Goal: Task Accomplishment & Management: Use online tool/utility

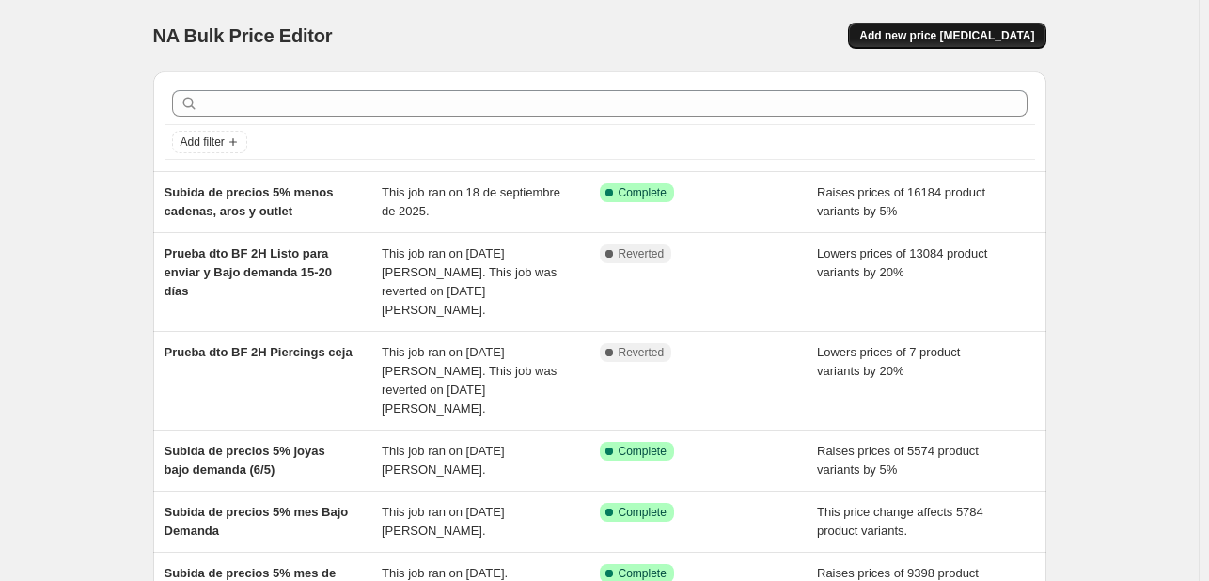
click at [934, 26] on button "Add new price [MEDICAL_DATA]" at bounding box center [946, 36] width 197 height 26
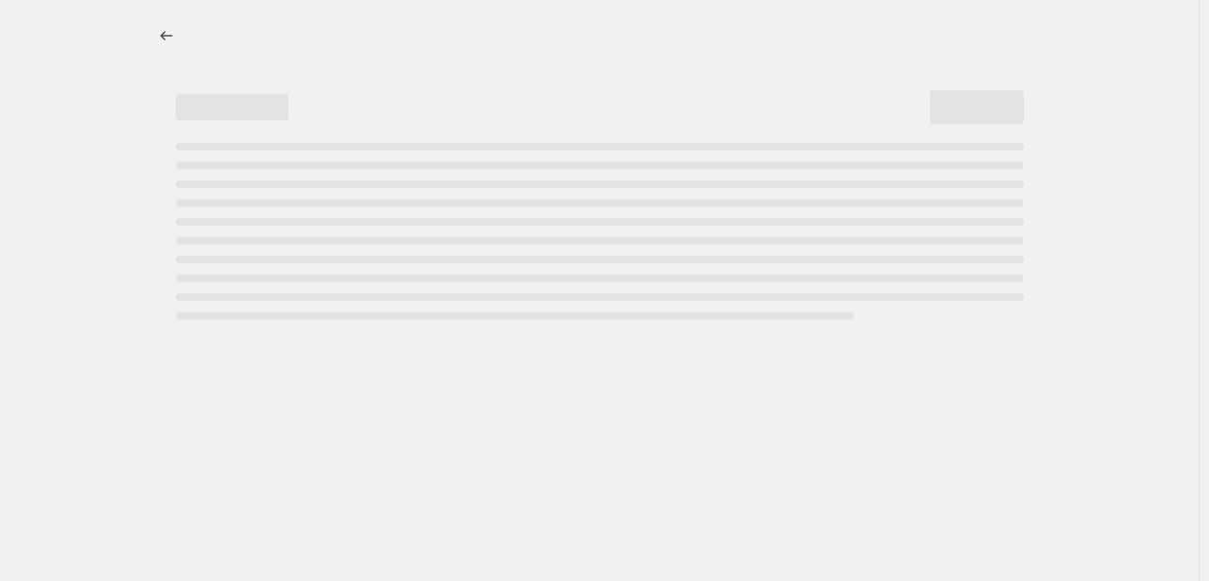
select select "percentage"
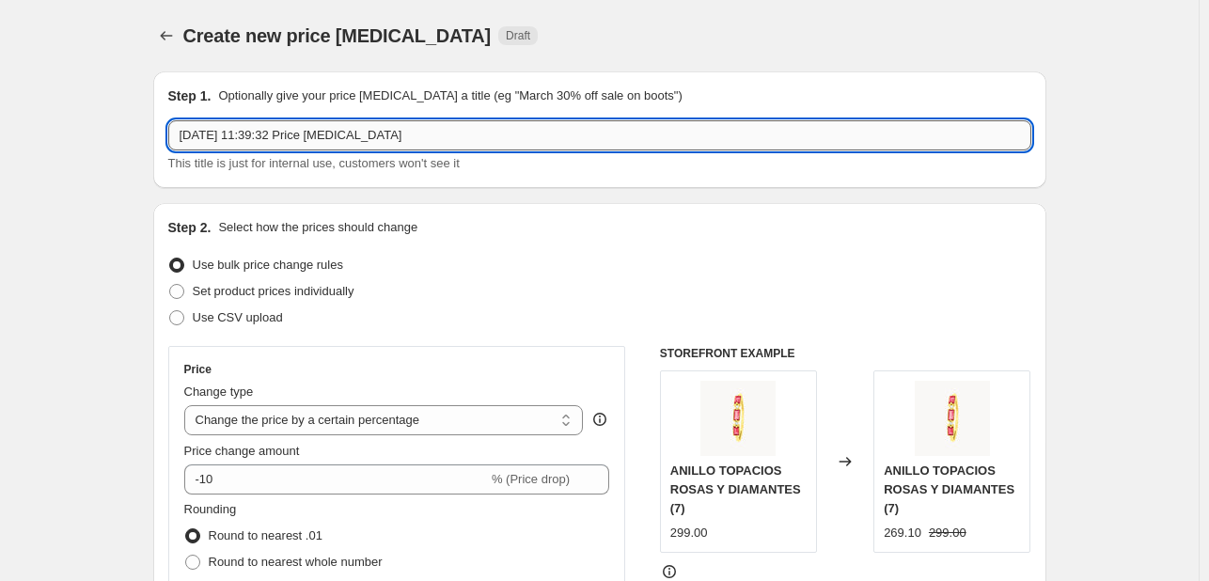
click at [346, 137] on input "19 sept 2025, 11:39:32 Price change job" at bounding box center [599, 135] width 863 height 30
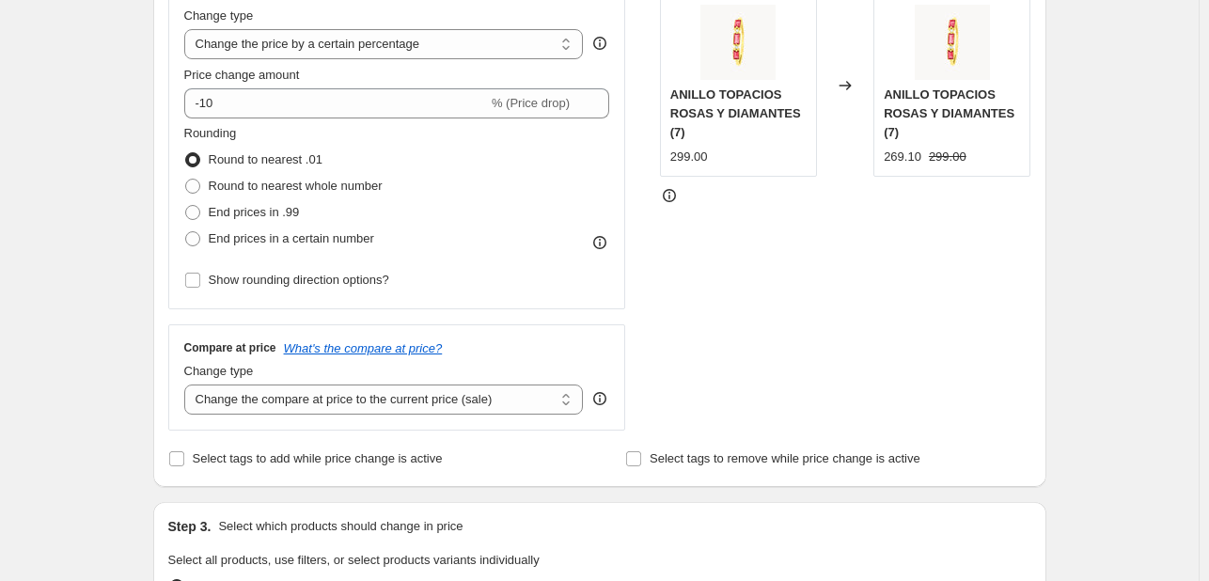
scroll to position [188, 0]
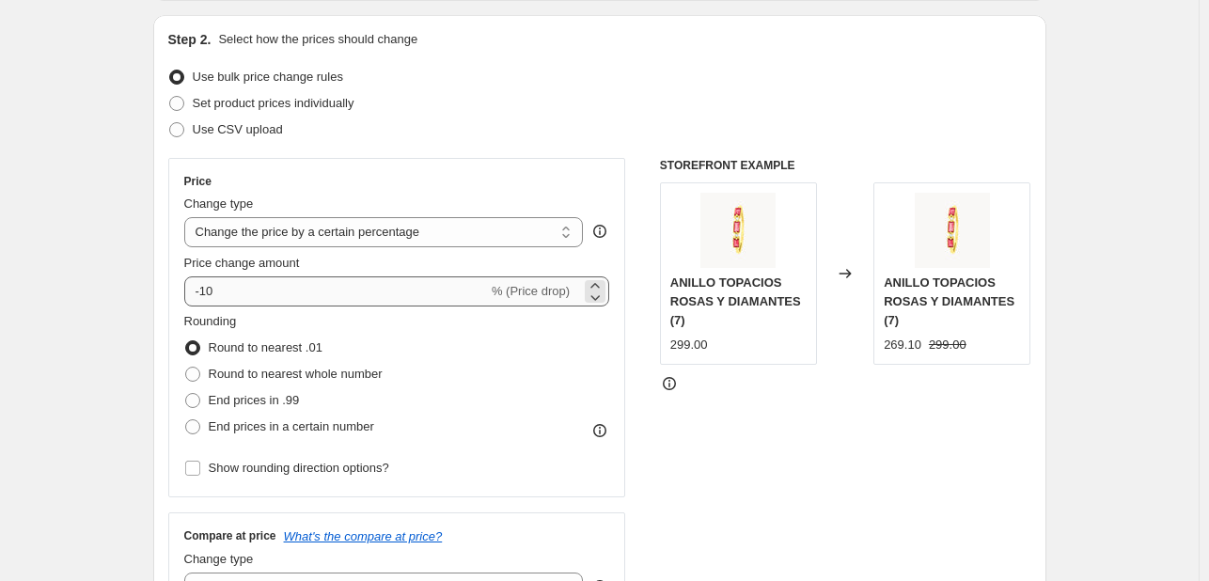
type input "Subida de precios 35% OUTLET"
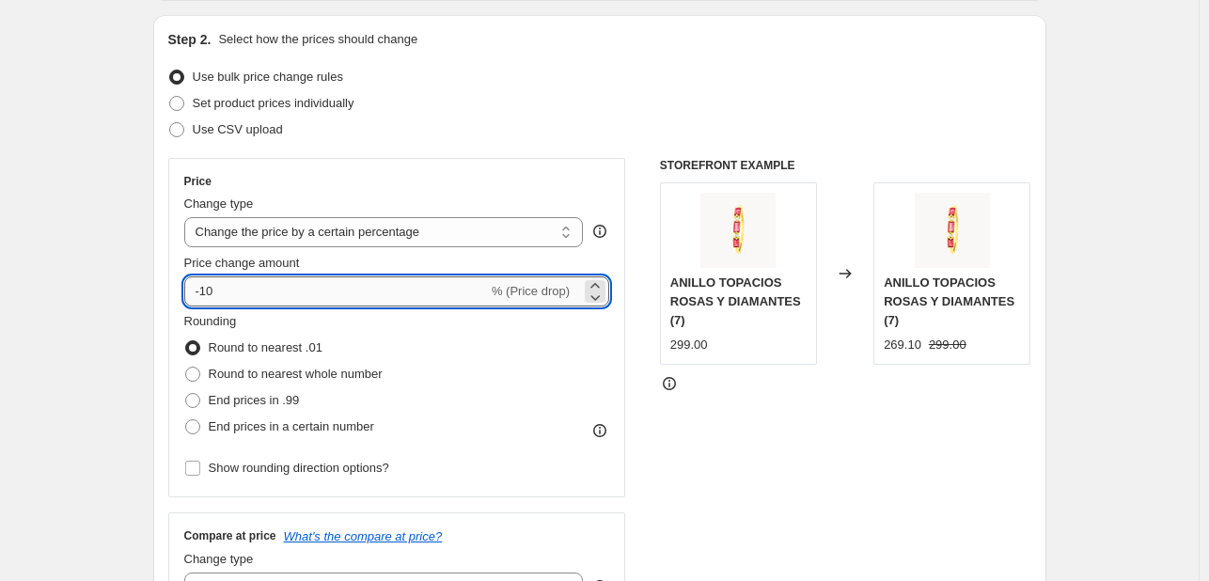
click at [470, 284] on input "-10" at bounding box center [336, 291] width 304 height 30
type input "35"
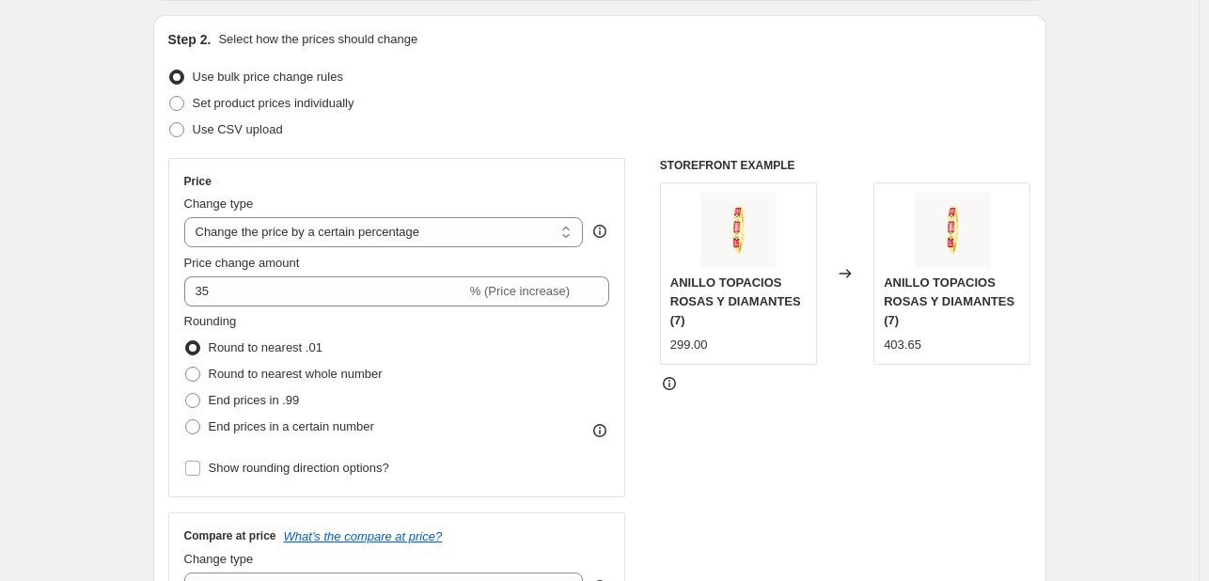
click at [516, 184] on div "Price" at bounding box center [397, 181] width 426 height 15
click at [196, 425] on span at bounding box center [192, 426] width 15 height 15
click at [186, 420] on input "End prices in a certain number" at bounding box center [185, 419] width 1 height 1
radio input "true"
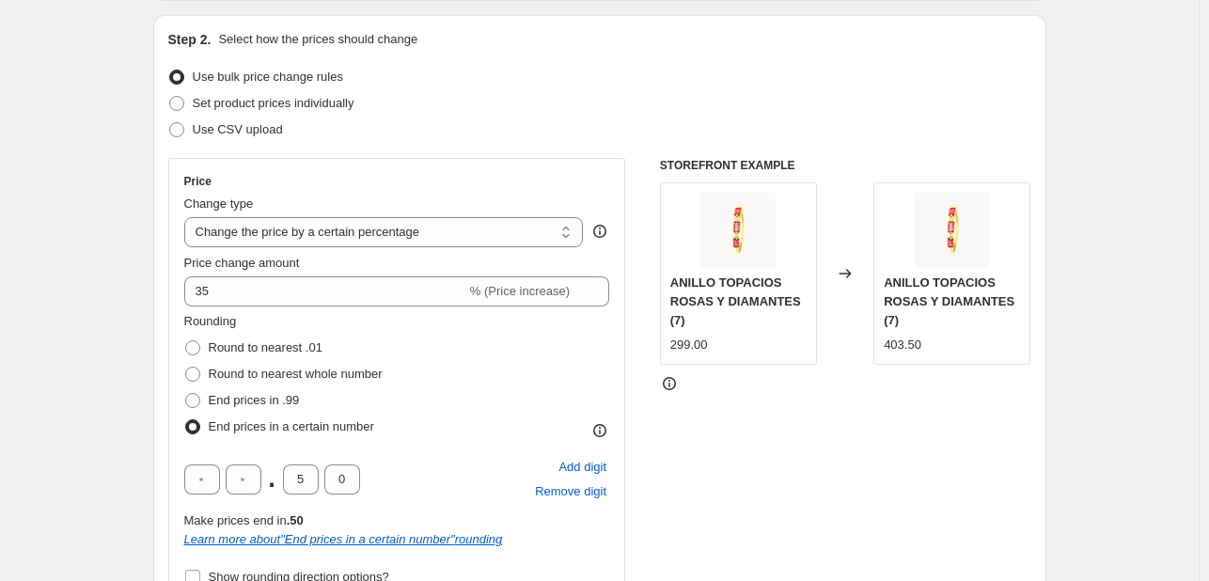
scroll to position [282, 0]
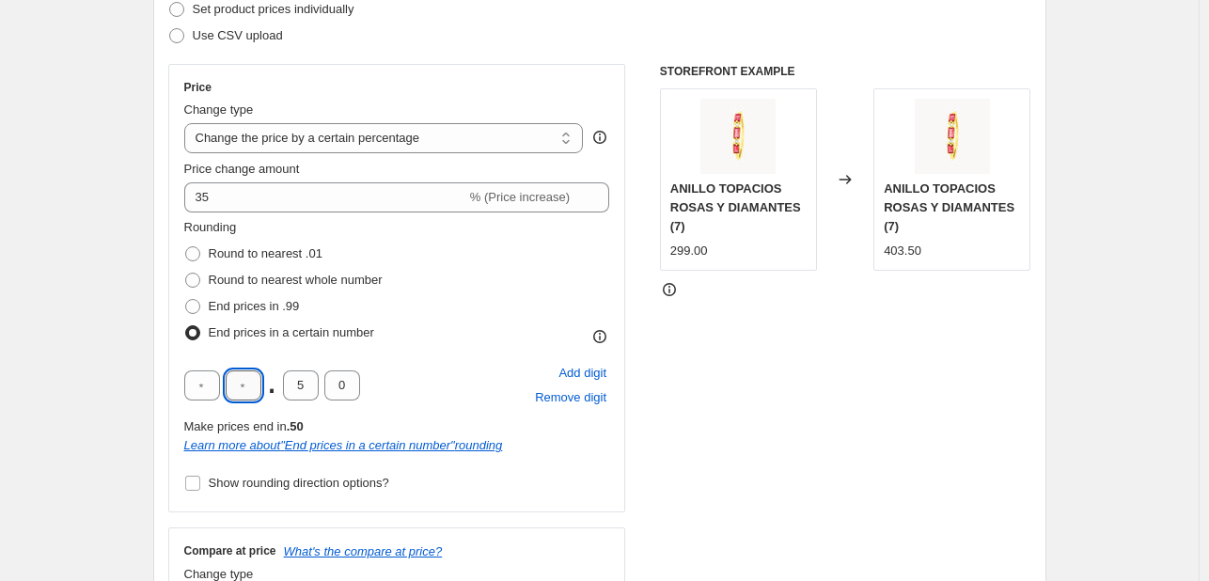
click at [257, 388] on input "text" at bounding box center [244, 385] width 36 height 30
type input "9"
click at [300, 381] on input "5" at bounding box center [301, 385] width 36 height 30
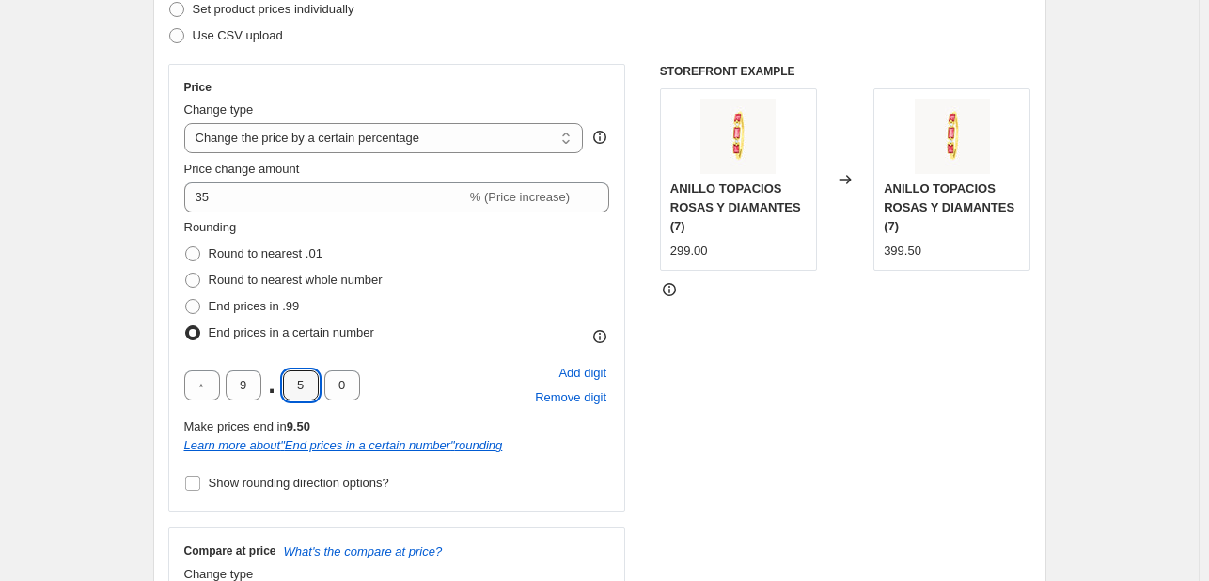
type input "0"
click at [429, 390] on div "9 . 0 0 Add digit Remove digit" at bounding box center [397, 385] width 426 height 49
click at [200, 482] on input "Show rounding direction options?" at bounding box center [192, 483] width 15 height 15
checkbox input "true"
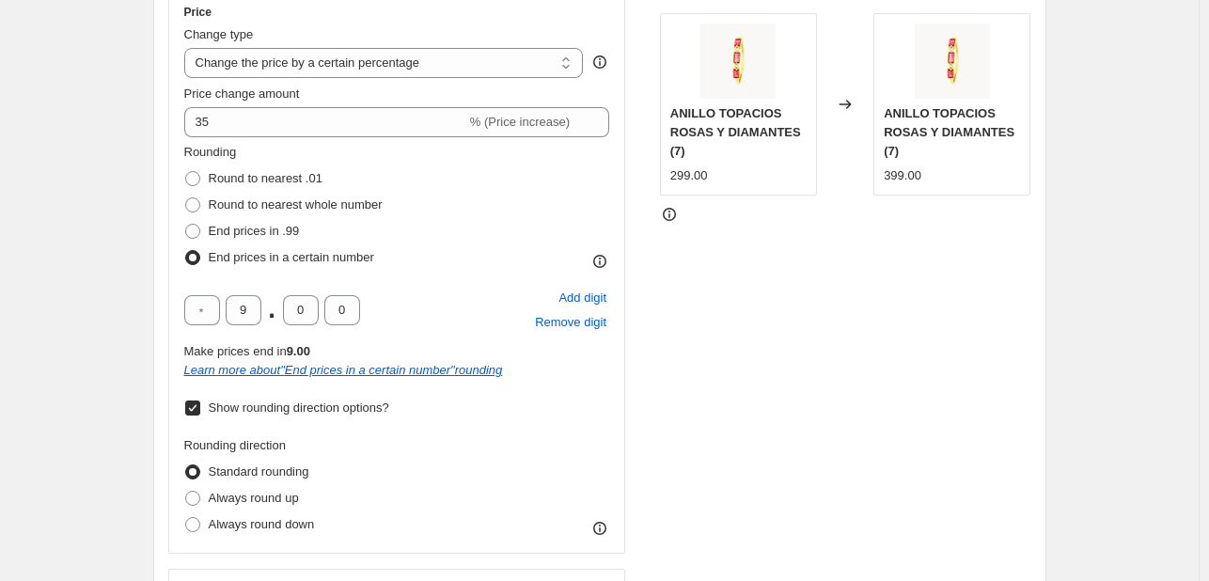
scroll to position [376, 0]
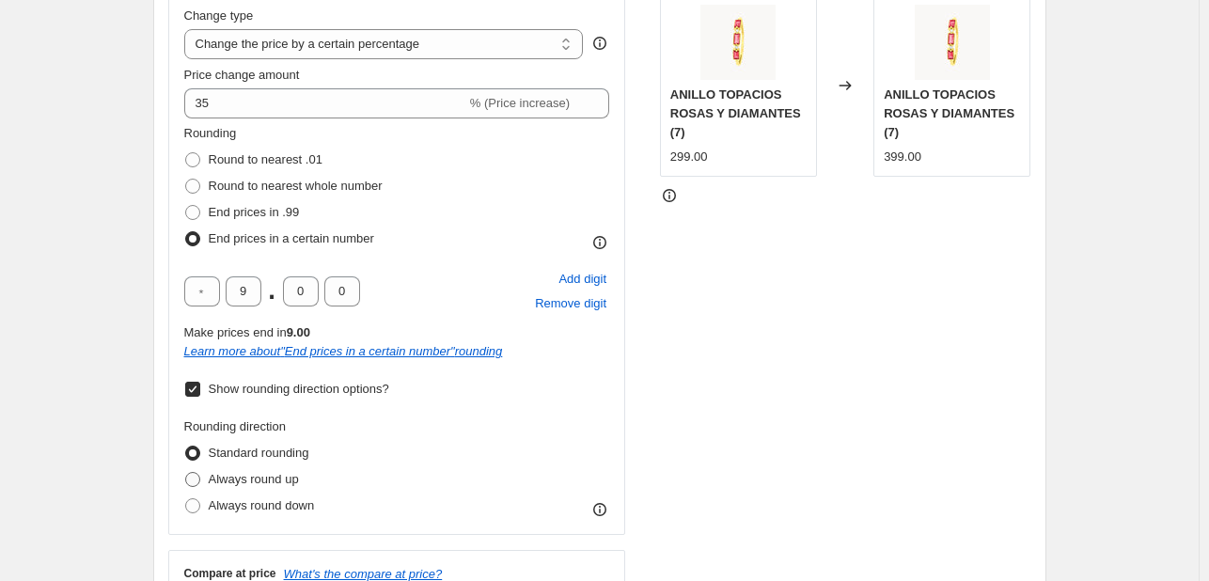
click at [200, 486] on span at bounding box center [192, 479] width 15 height 15
click at [186, 473] on input "Always round up" at bounding box center [185, 472] width 1 height 1
radio input "true"
click at [741, 434] on div "STOREFRONT EXAMPLE ANILLO TOPACIOS ROSAS Y DIAMANTES (7) 299.00 Changed to ANIL…" at bounding box center [845, 313] width 371 height 686
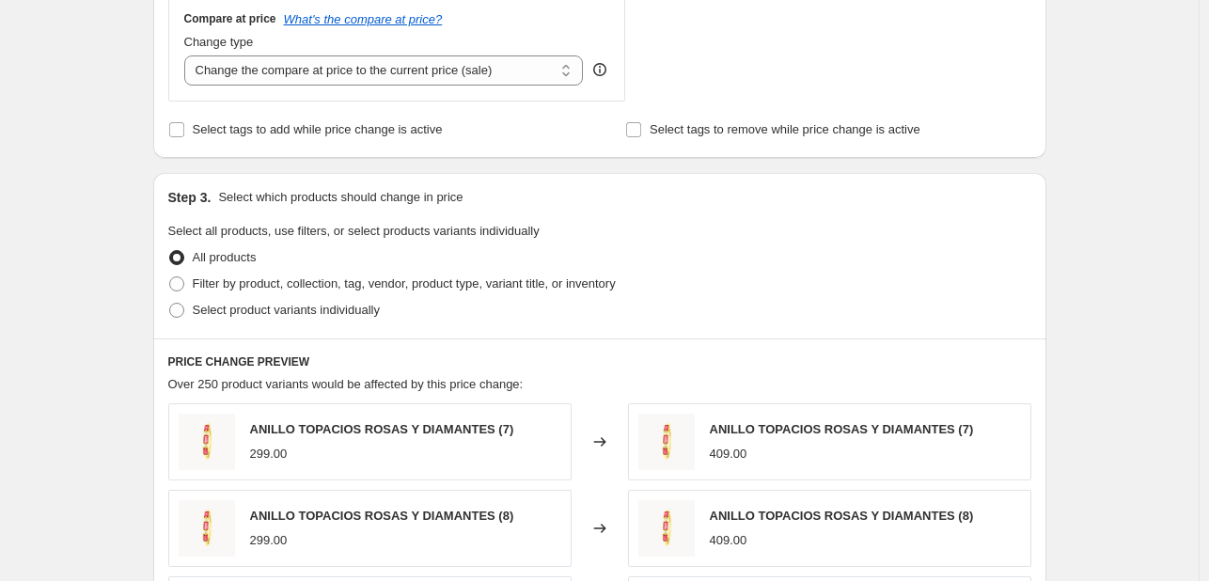
scroll to position [940, 0]
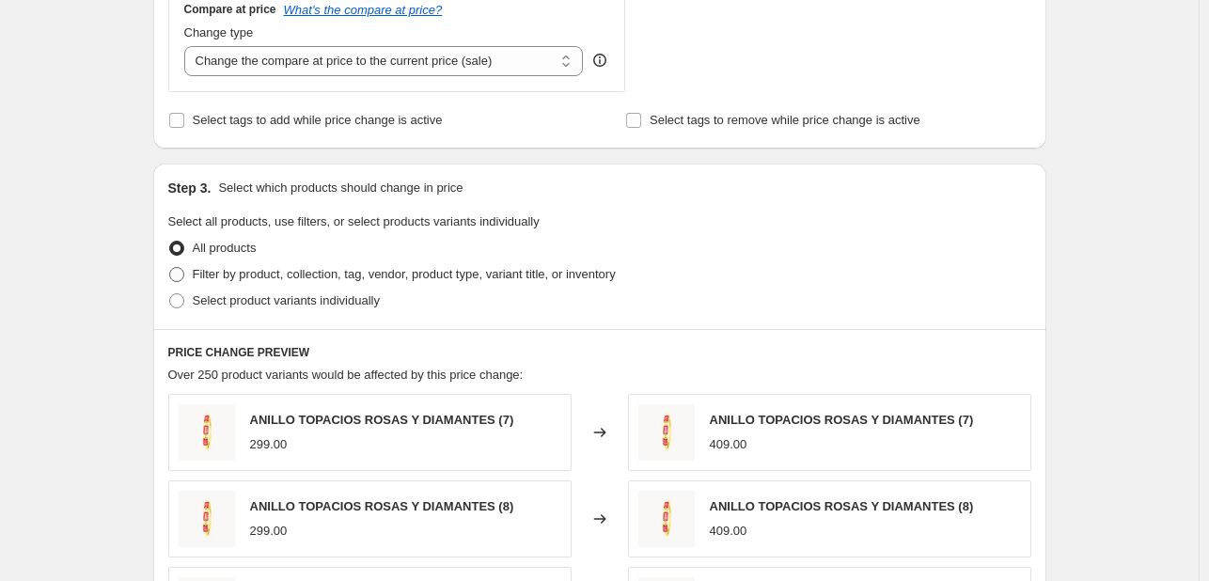
click at [227, 272] on span "Filter by product, collection, tag, vendor, product type, variant title, or inv…" at bounding box center [404, 274] width 423 height 14
click at [170, 268] on input "Filter by product, collection, tag, vendor, product type, variant title, or inv…" at bounding box center [169, 267] width 1 height 1
radio input "true"
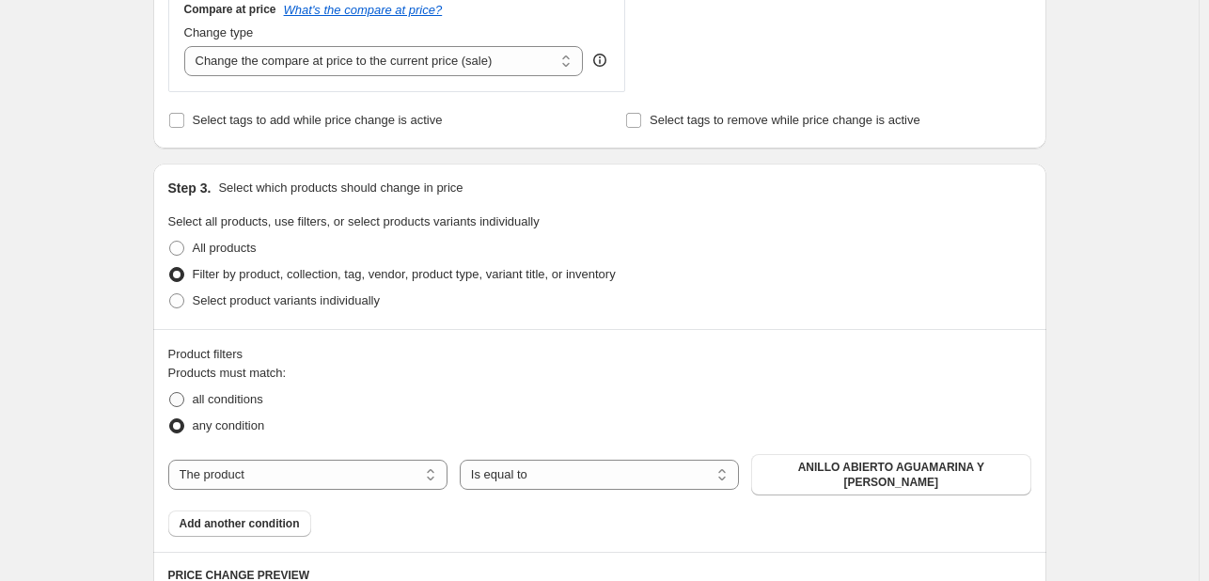
click at [184, 399] on span at bounding box center [176, 399] width 15 height 15
click at [170, 393] on input "all conditions" at bounding box center [169, 392] width 1 height 1
radio input "true"
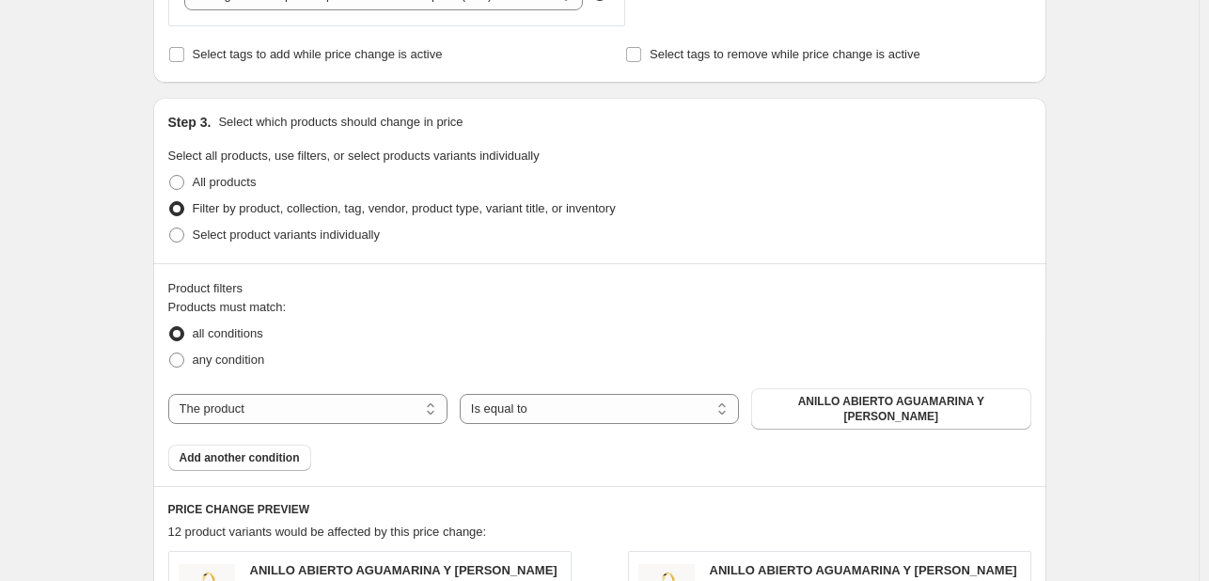
scroll to position [1034, 0]
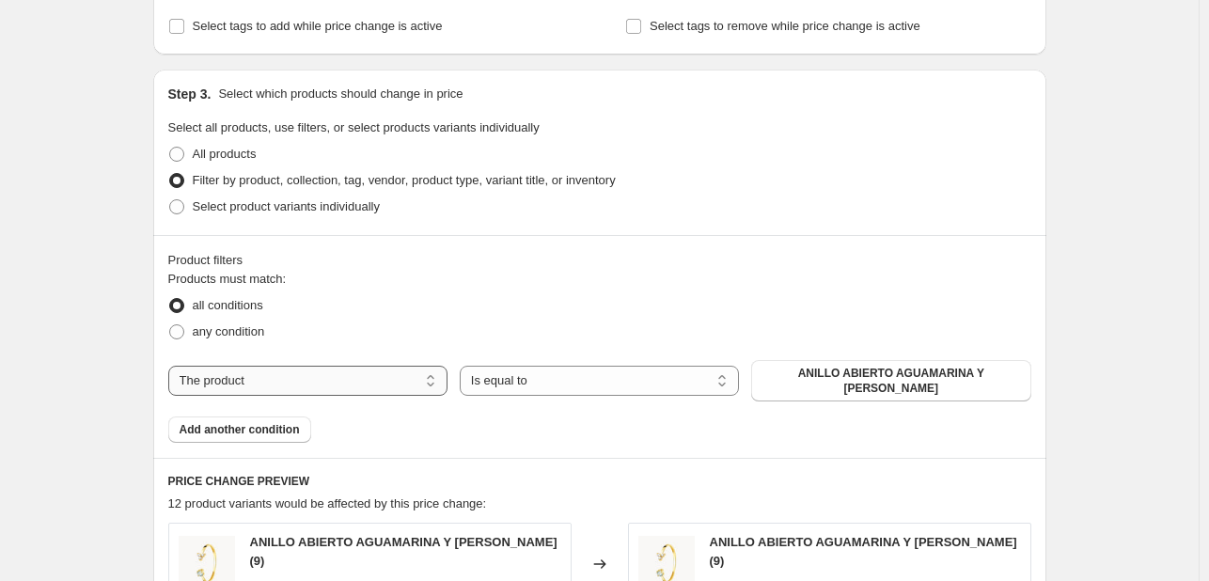
click at [417, 383] on select "The product The product's collection The product's tag The product's vendor The…" at bounding box center [307, 381] width 279 height 30
select select "collection"
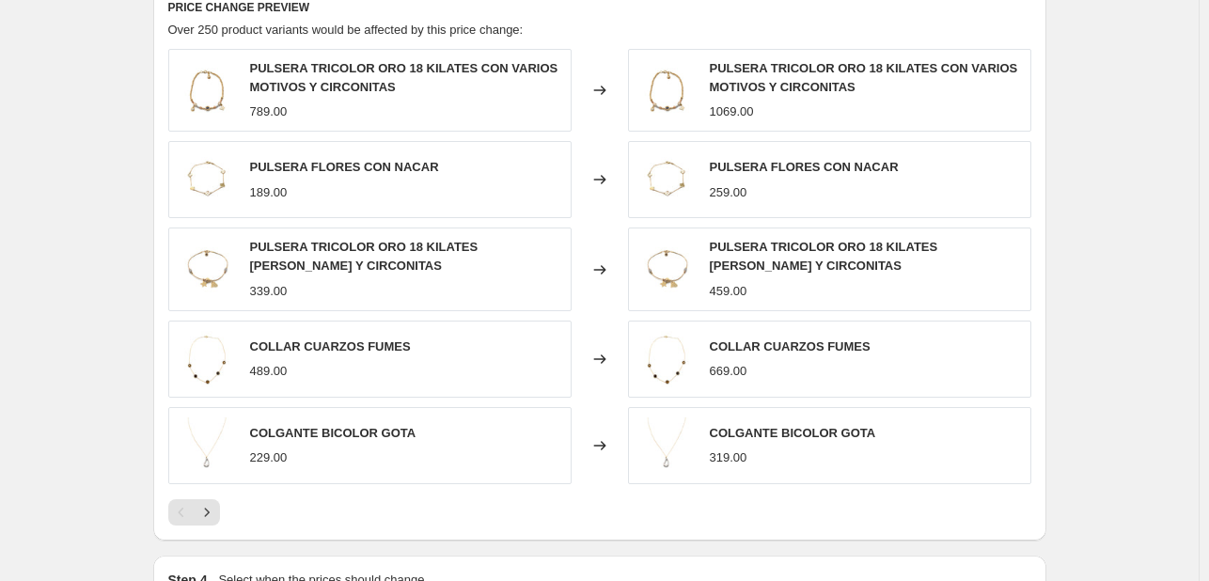
scroll to position [1463, 0]
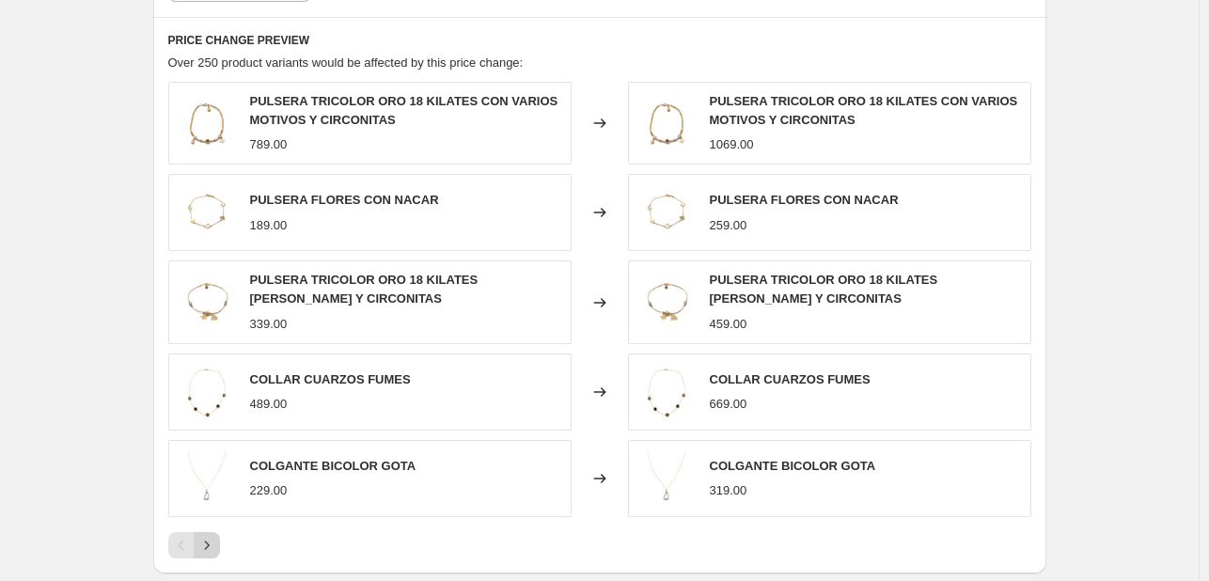
click at [215, 536] on icon "Next" at bounding box center [206, 545] width 19 height 19
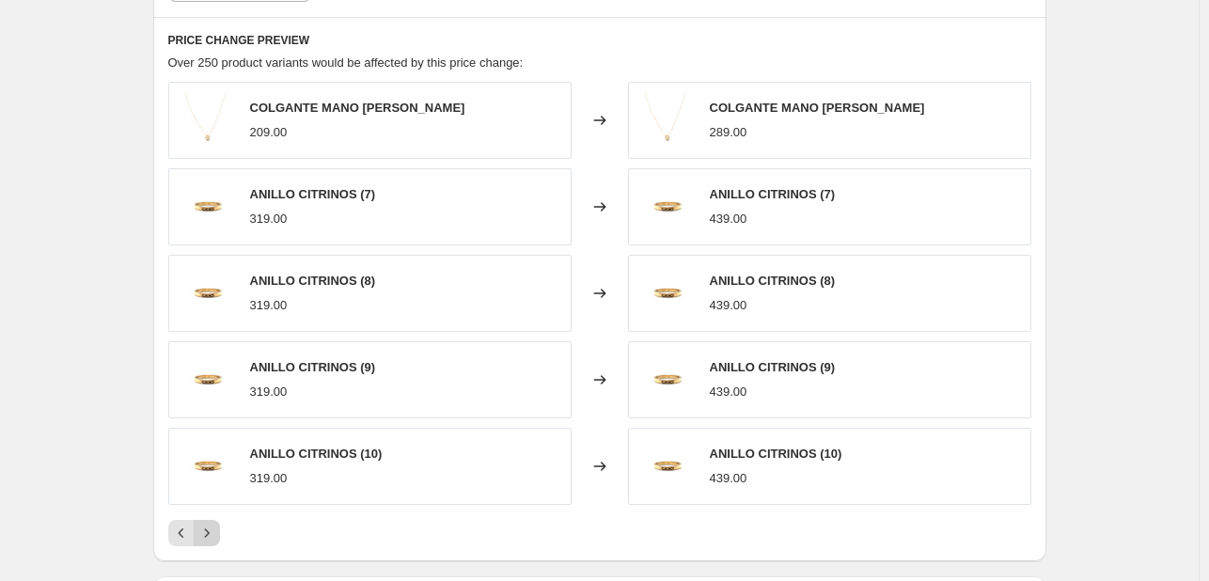
click at [215, 535] on icon "Next" at bounding box center [206, 533] width 19 height 19
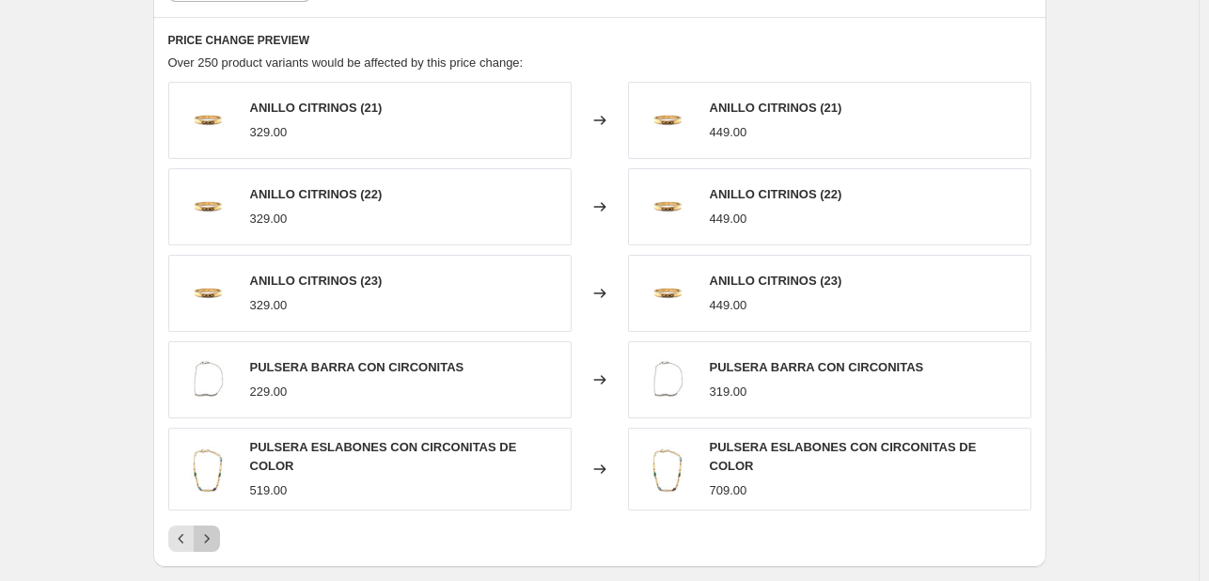
click at [215, 535] on icon "Next" at bounding box center [206, 538] width 19 height 19
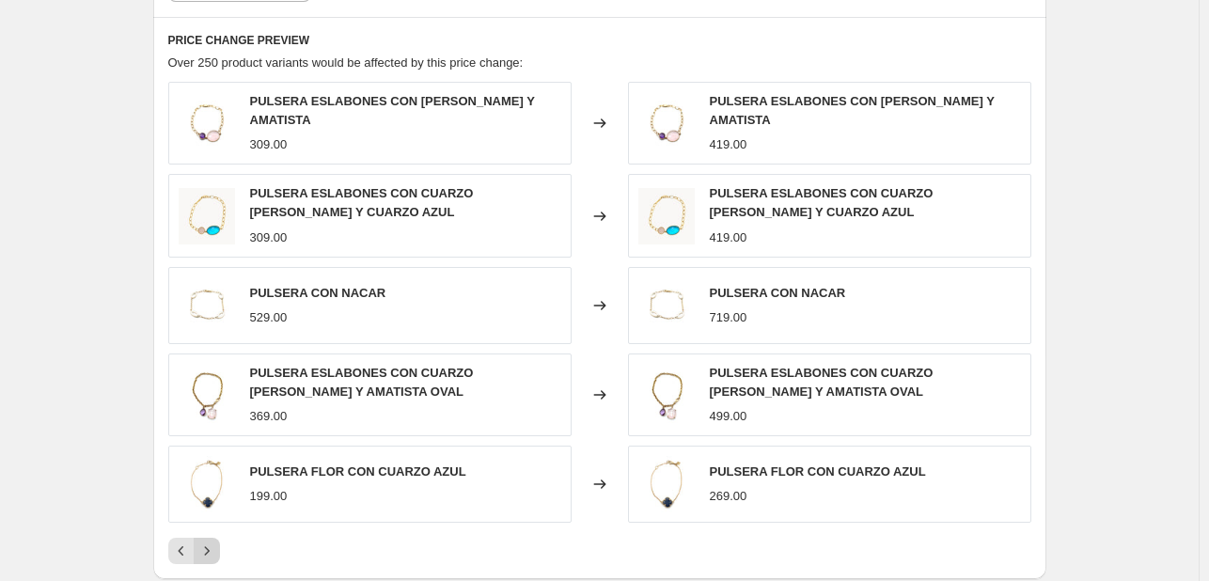
click at [215, 538] on button "Next" at bounding box center [207, 551] width 26 height 26
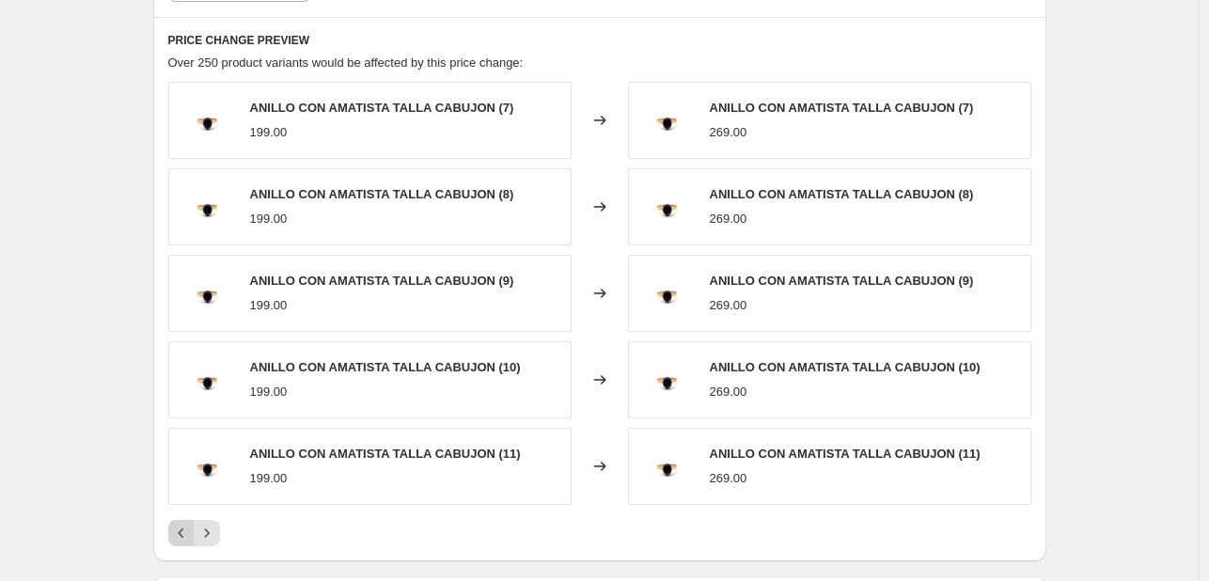
click at [179, 536] on icon "Previous" at bounding box center [181, 533] width 19 height 19
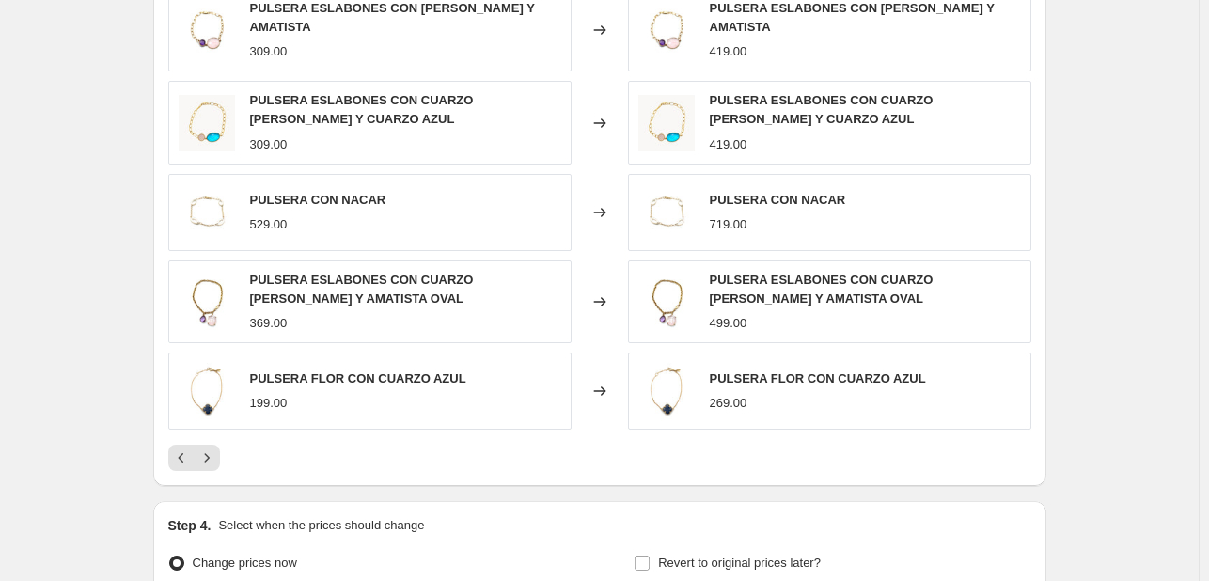
scroll to position [1651, 0]
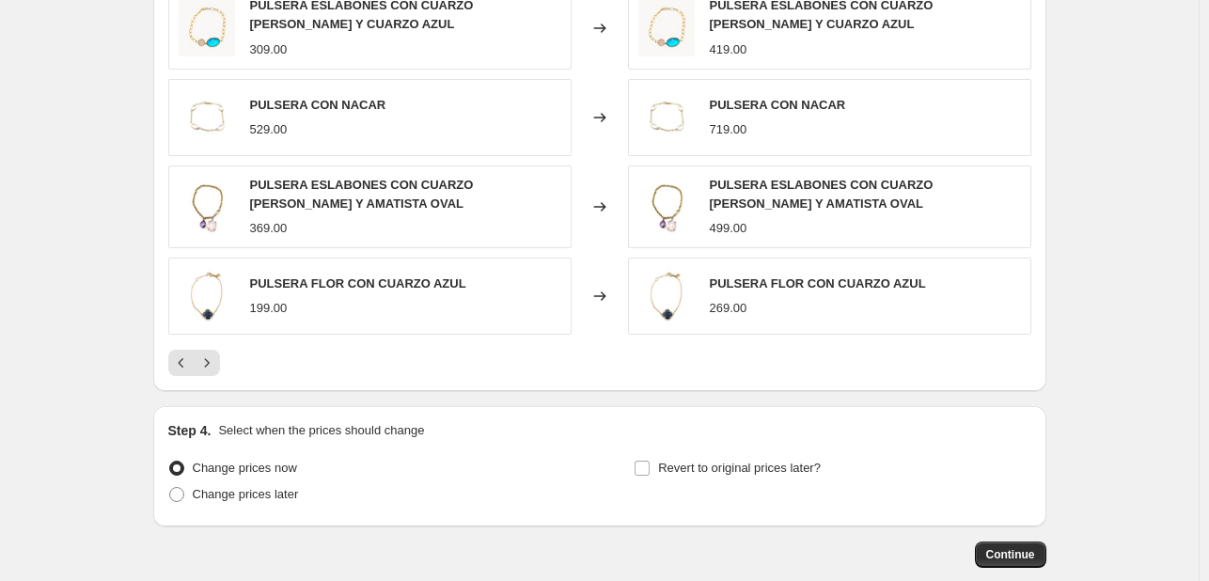
click at [226, 354] on div at bounding box center [599, 363] width 863 height 26
click at [216, 360] on icon "Next" at bounding box center [206, 362] width 19 height 19
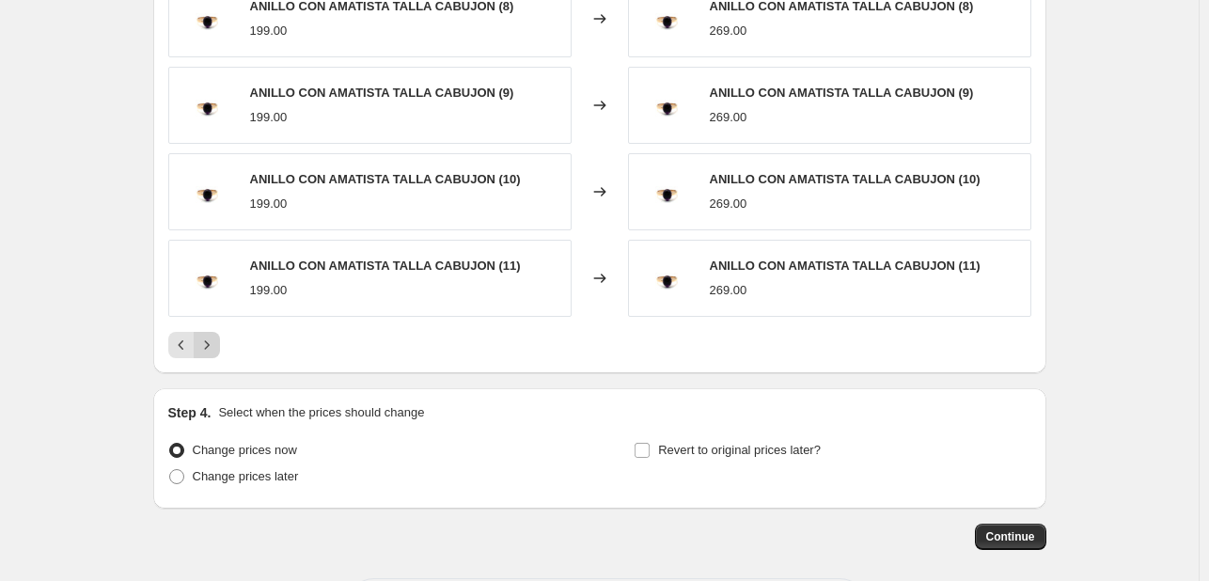
click at [216, 360] on div "PRICE CHANGE PREVIEW Over 250 product variants would be affected by this price …" at bounding box center [599, 101] width 893 height 544
click at [211, 347] on icon "Next" at bounding box center [206, 345] width 19 height 19
click at [211, 348] on icon "Next" at bounding box center [206, 345] width 19 height 19
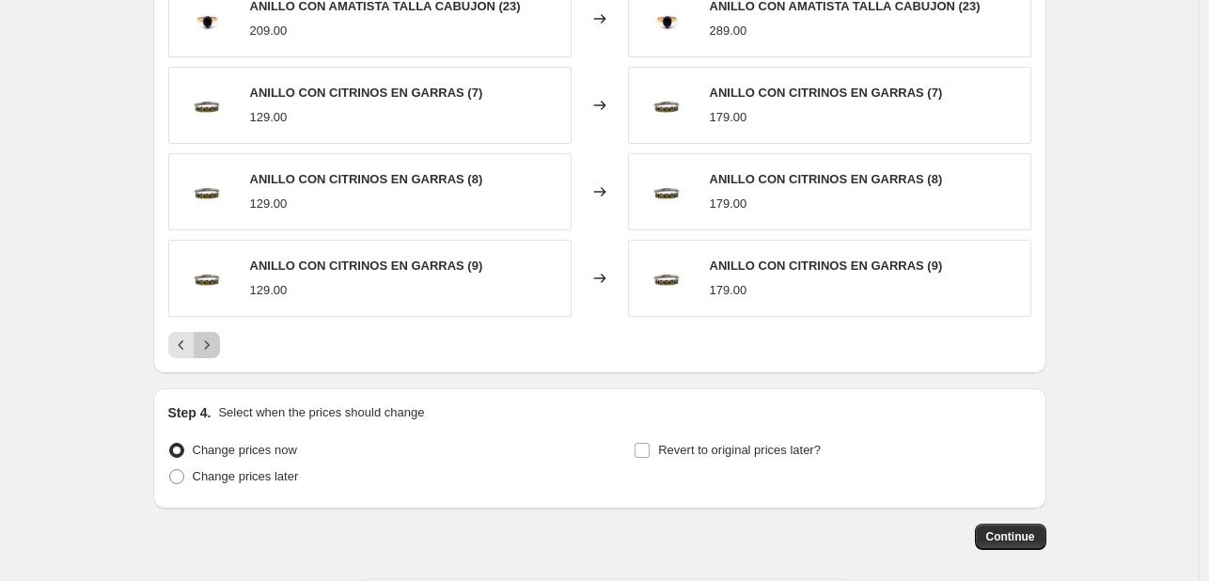
click at [215, 343] on icon "Next" at bounding box center [206, 345] width 19 height 19
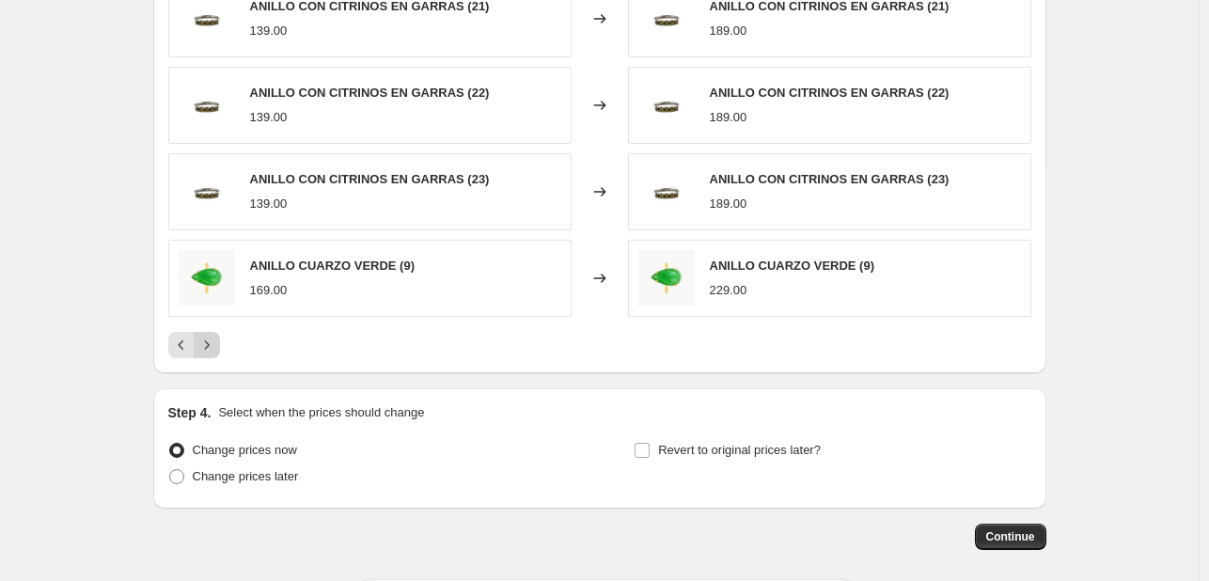
click at [215, 343] on icon "Next" at bounding box center [206, 345] width 19 height 19
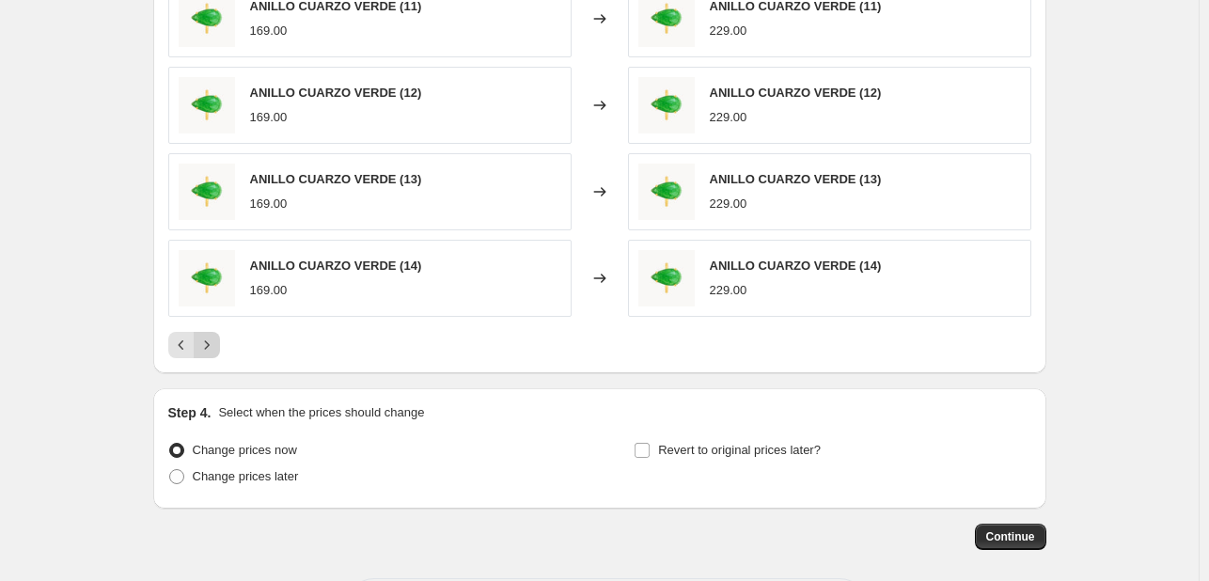
click at [215, 343] on icon "Next" at bounding box center [206, 345] width 19 height 19
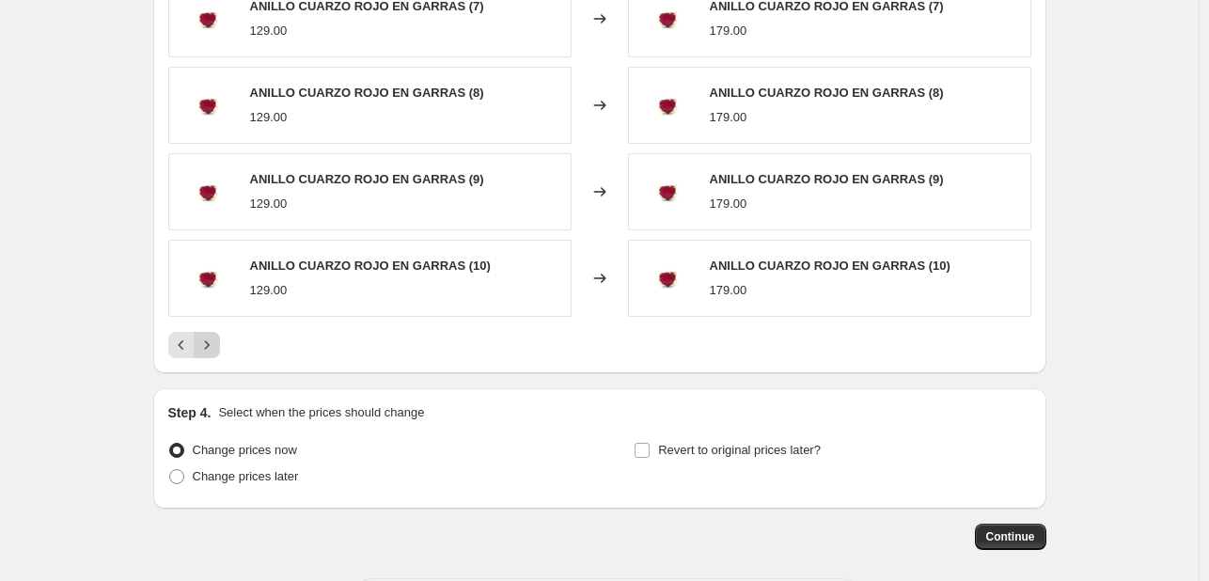
click at [215, 343] on icon "Next" at bounding box center [206, 345] width 19 height 19
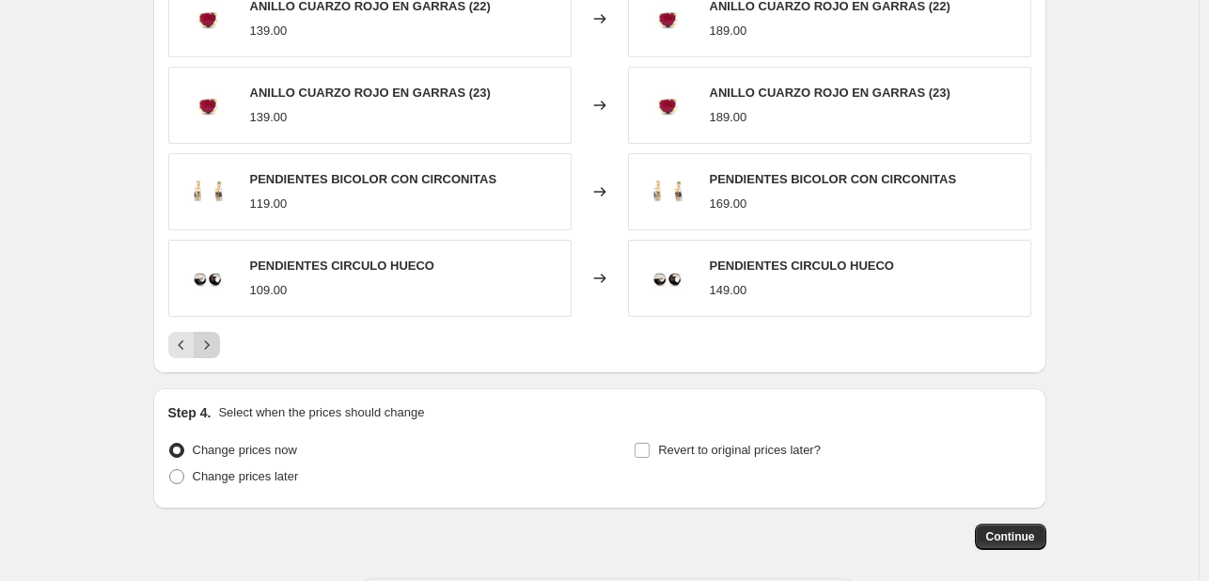
click at [215, 343] on icon "Next" at bounding box center [206, 345] width 19 height 19
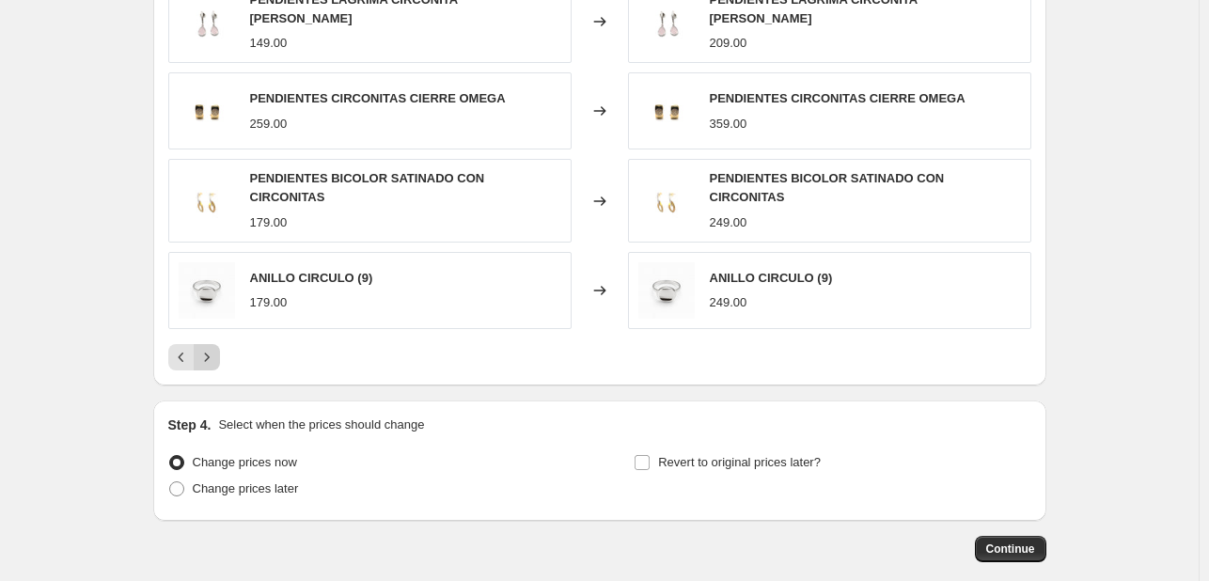
click at [216, 348] on icon "Next" at bounding box center [206, 357] width 19 height 19
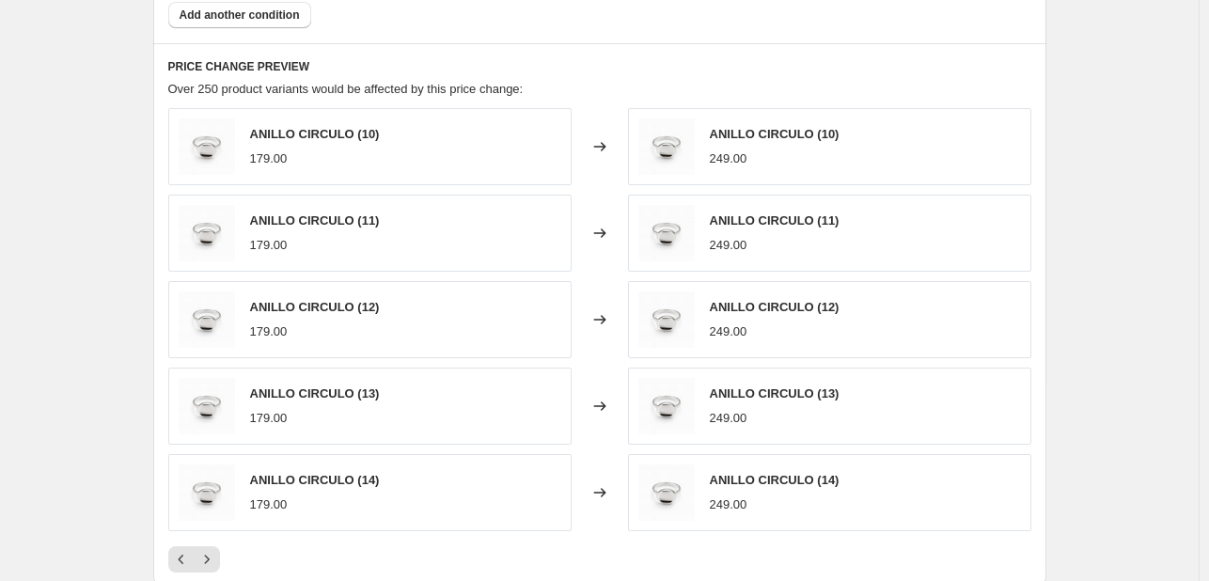
scroll to position [1463, 0]
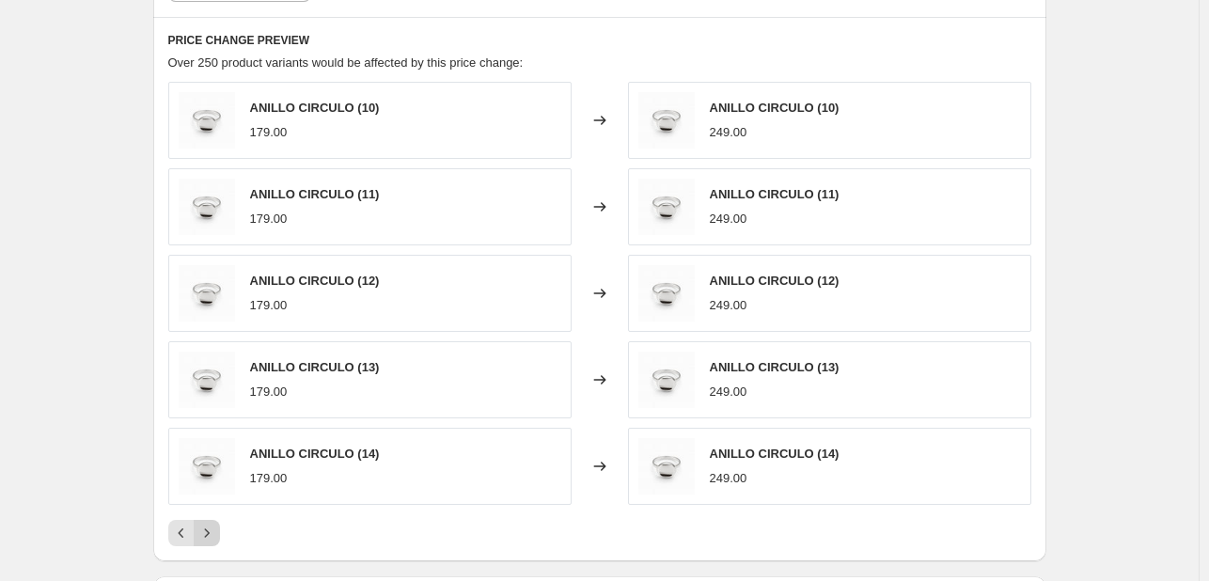
click at [214, 526] on icon "Next" at bounding box center [206, 533] width 19 height 19
click at [206, 539] on icon "Next" at bounding box center [206, 533] width 19 height 19
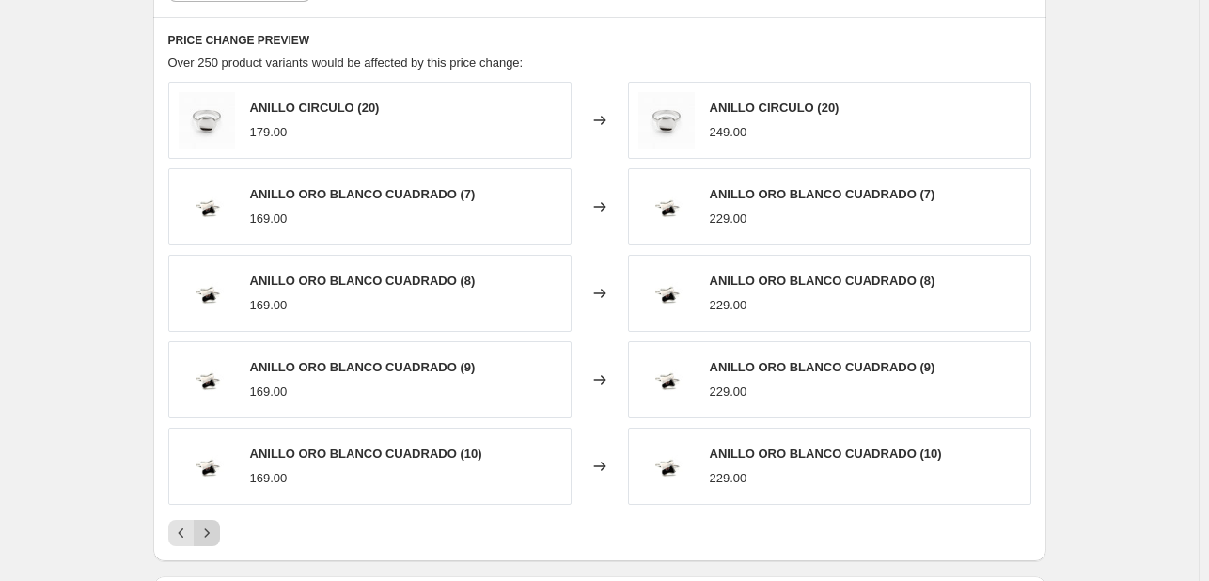
click at [211, 542] on button "Next" at bounding box center [207, 533] width 26 height 26
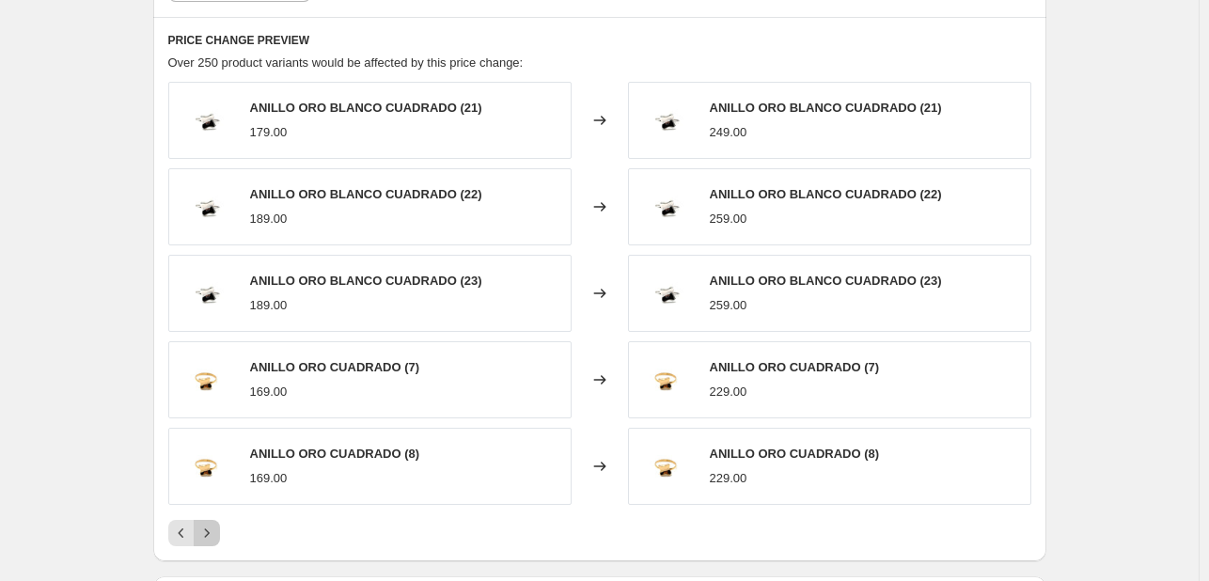
click at [216, 542] on button "Next" at bounding box center [207, 533] width 26 height 26
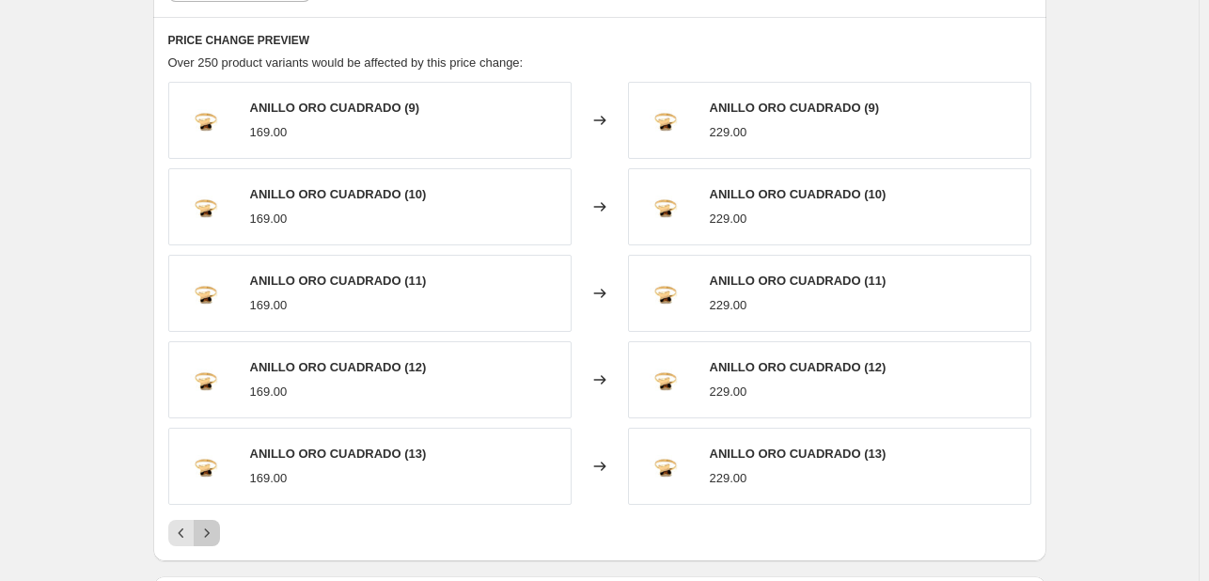
click at [216, 537] on icon "Next" at bounding box center [206, 533] width 19 height 19
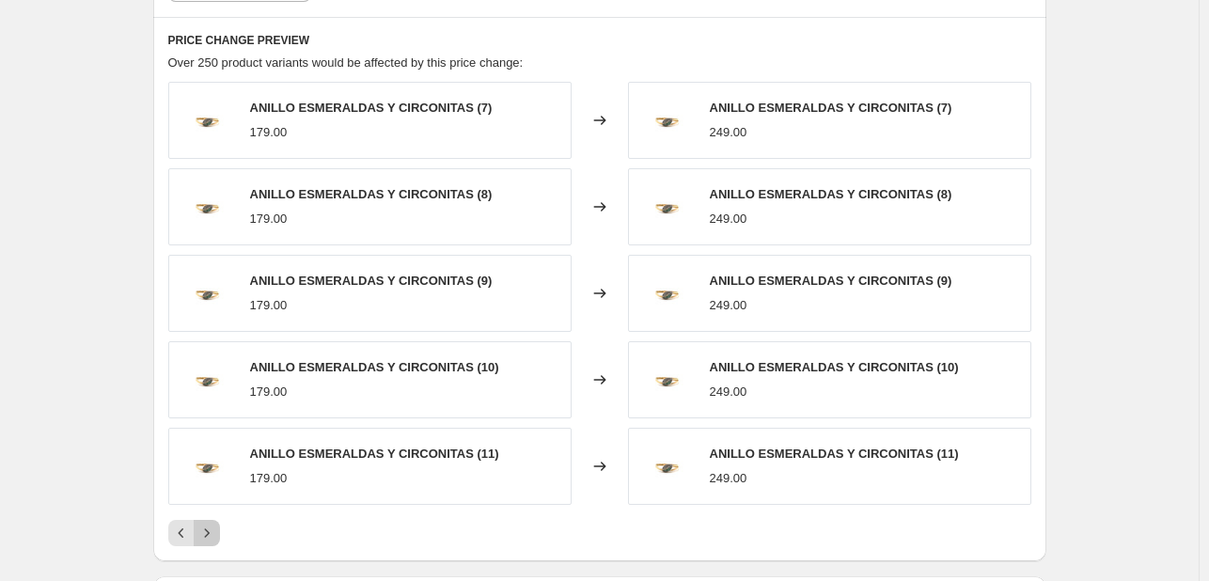
click at [216, 537] on icon "Next" at bounding box center [206, 533] width 19 height 19
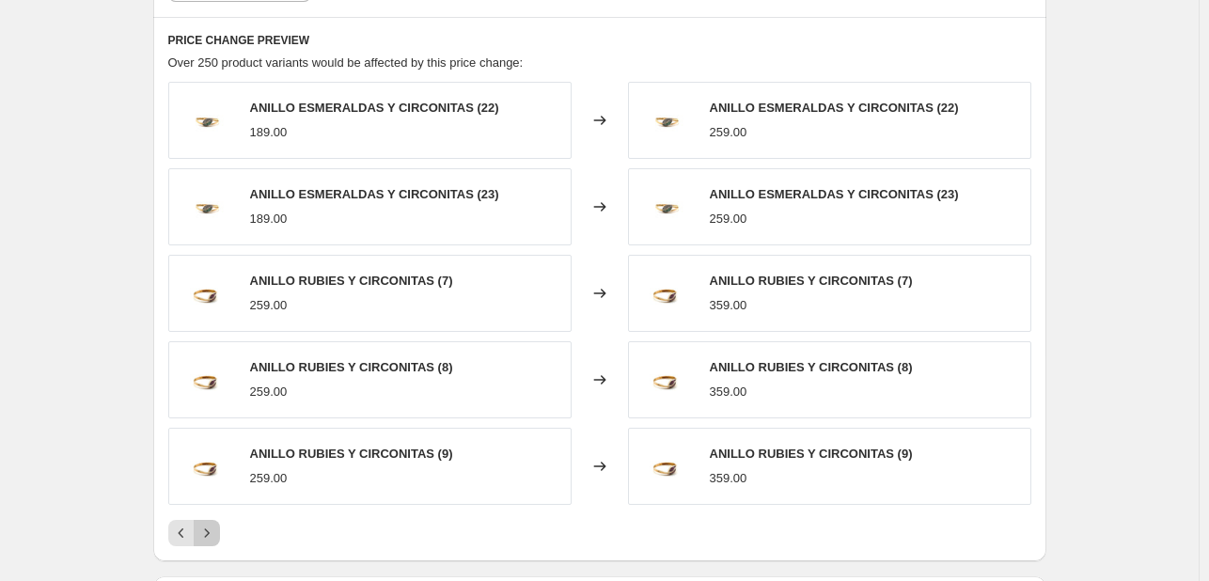
click at [216, 537] on icon "Next" at bounding box center [206, 533] width 19 height 19
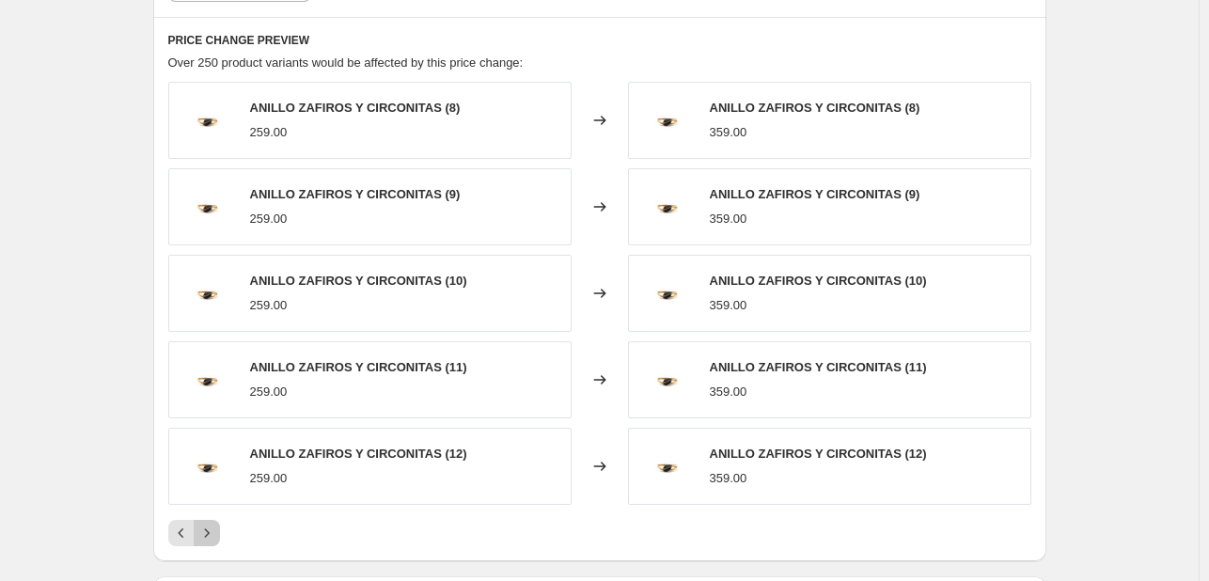
click at [216, 539] on icon "Next" at bounding box center [206, 533] width 19 height 19
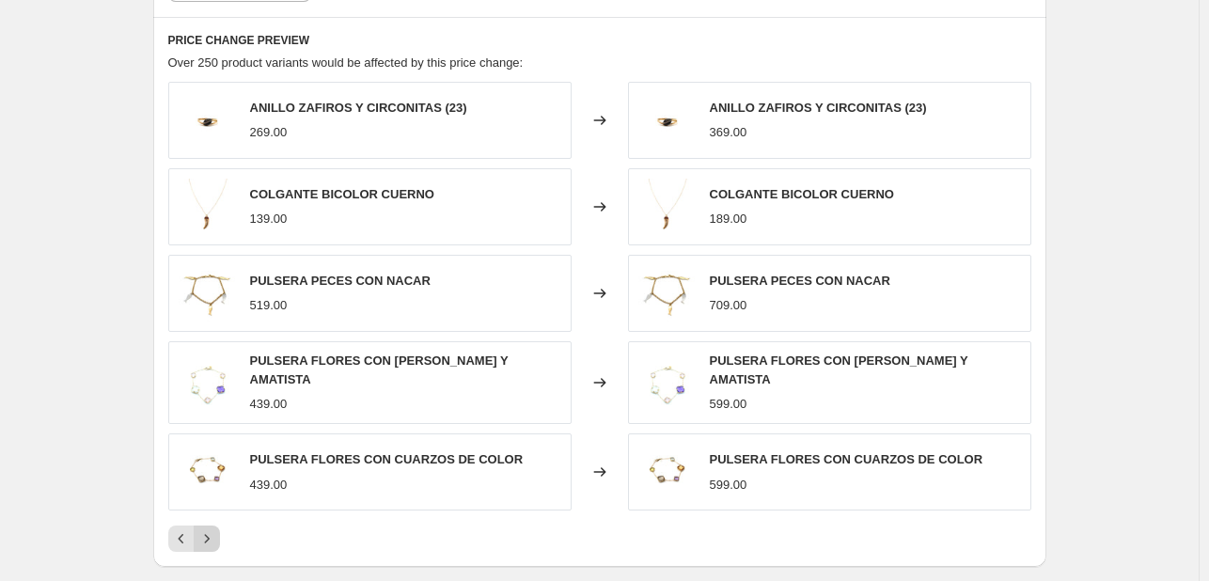
click at [216, 539] on icon "Next" at bounding box center [206, 538] width 19 height 19
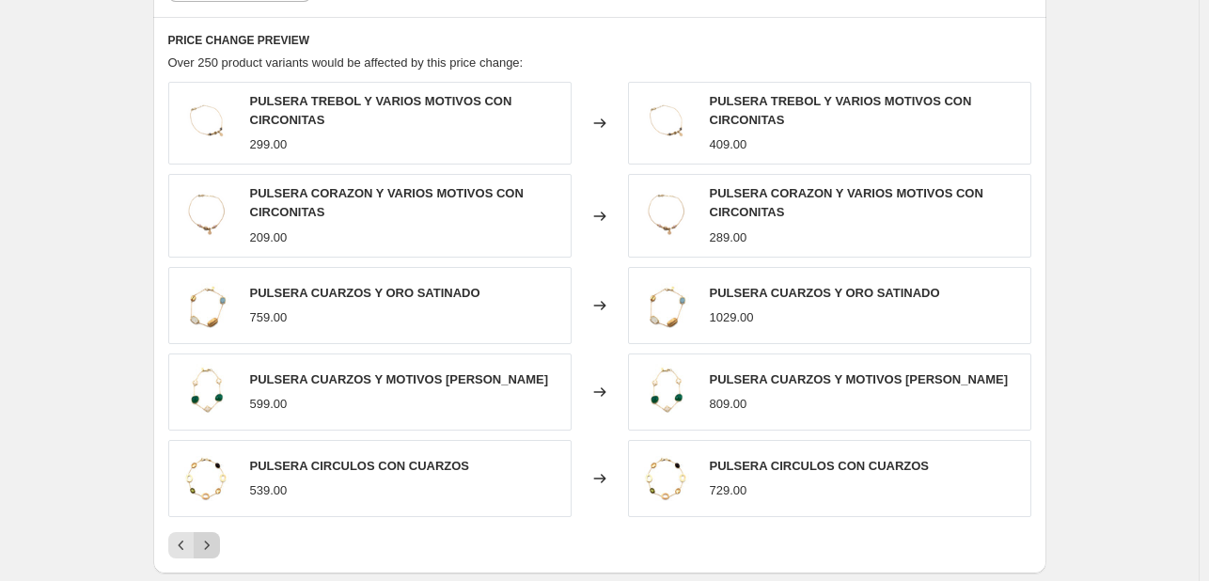
click at [216, 539] on icon "Next" at bounding box center [206, 545] width 19 height 19
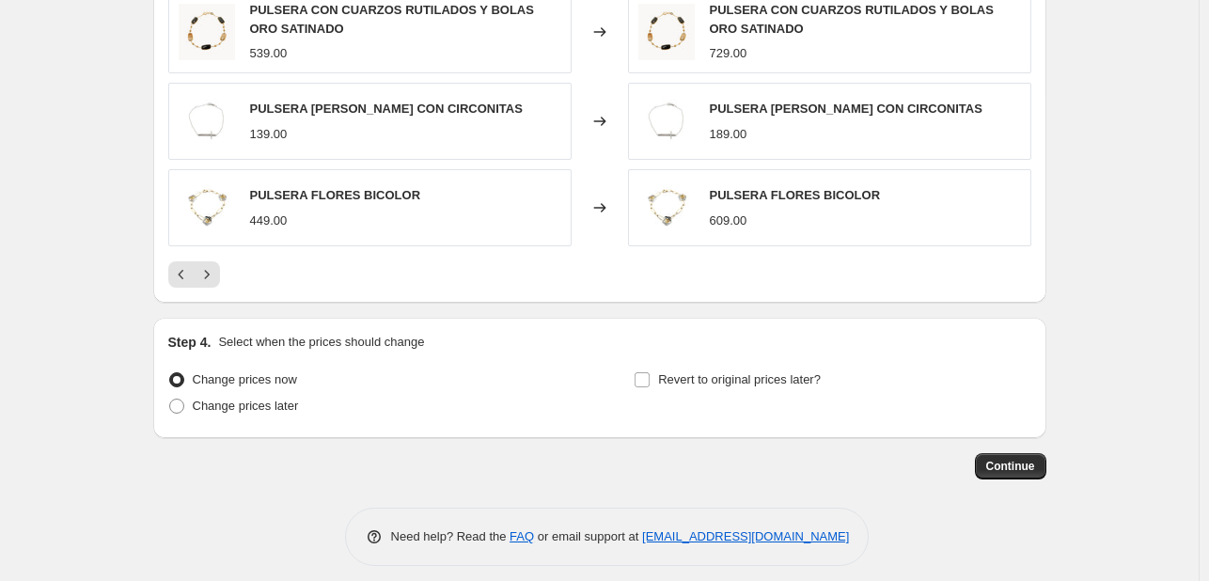
scroll to position [1740, 0]
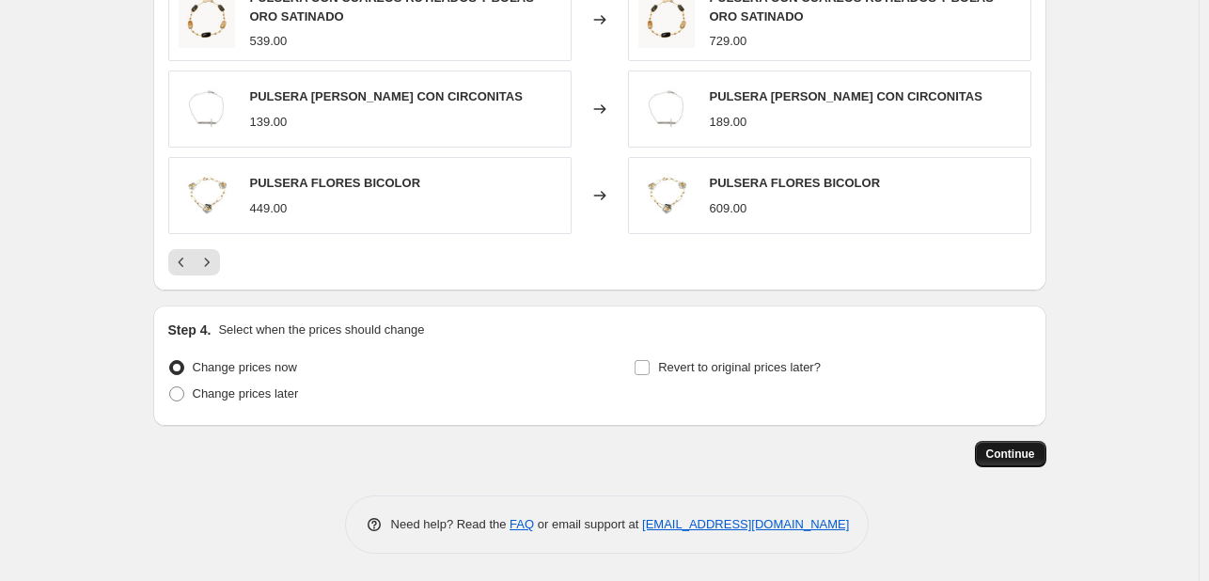
click at [1030, 456] on span "Continue" at bounding box center [1010, 453] width 49 height 15
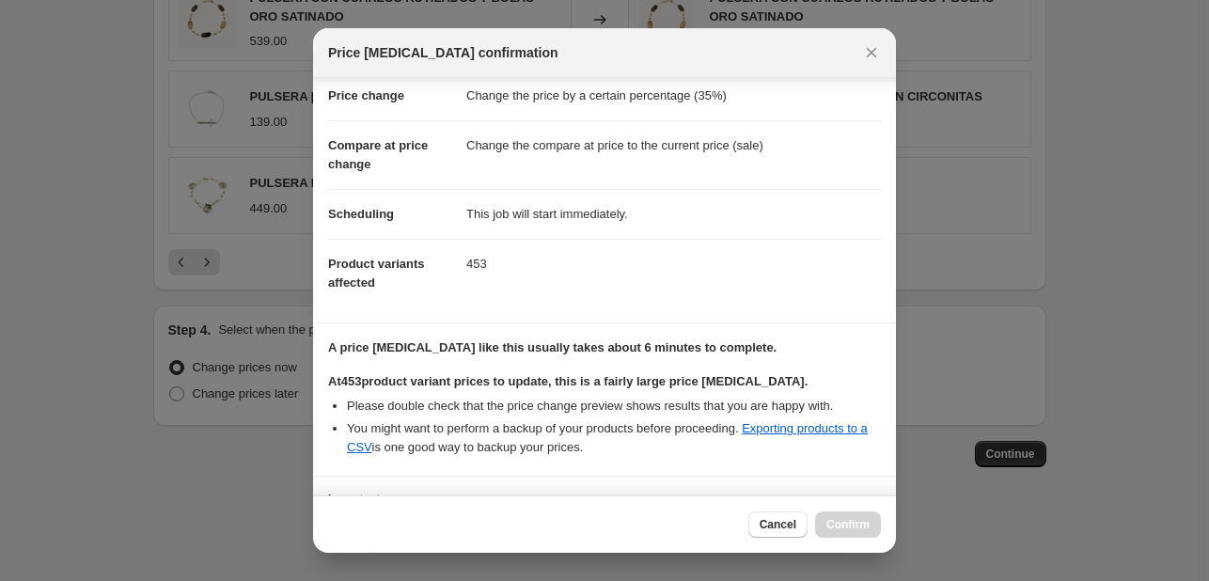
scroll to position [196, 0]
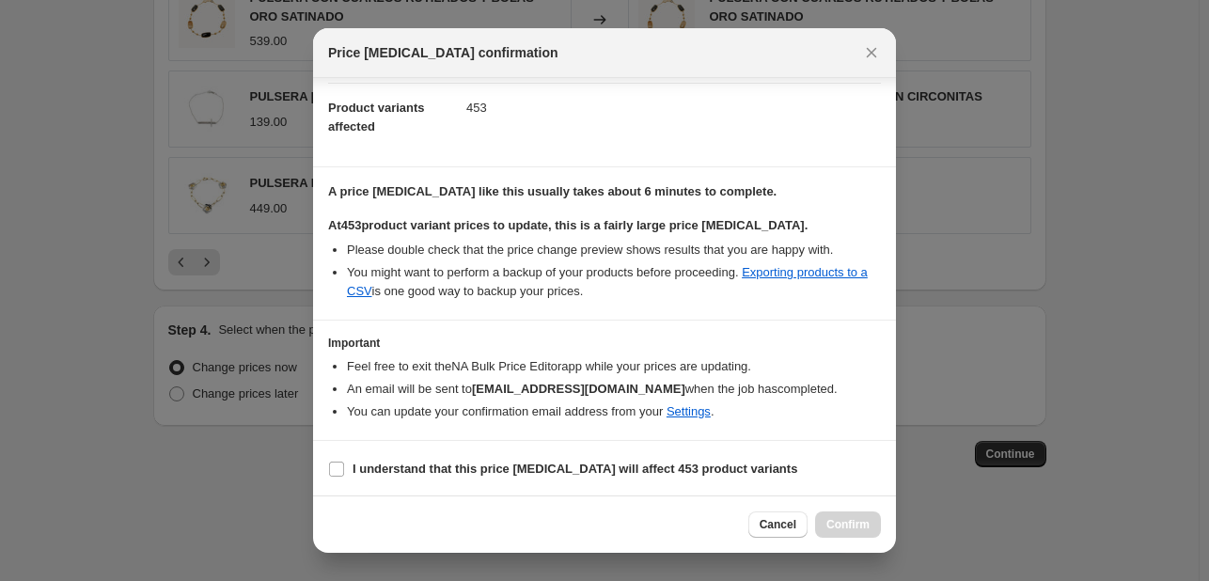
click at [326, 465] on section "I understand that this price change job will affect 453 product variants" at bounding box center [604, 469] width 583 height 56
click at [332, 467] on input "I understand that this price change job will affect 453 product variants" at bounding box center [336, 469] width 15 height 15
checkbox input "true"
click at [842, 535] on button "Confirm" at bounding box center [848, 524] width 66 height 26
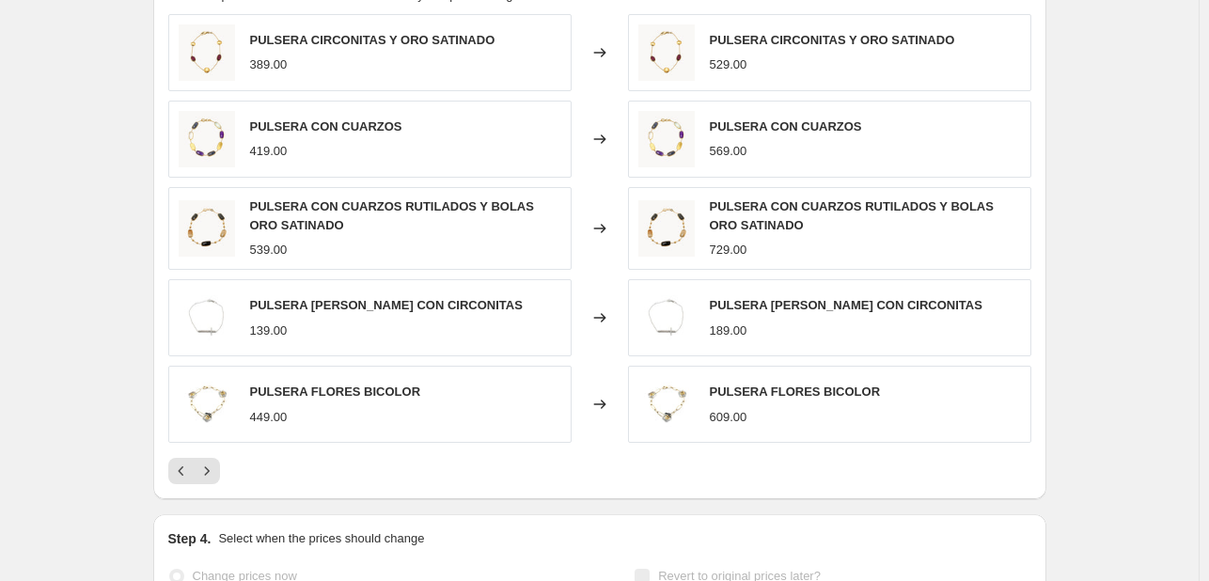
scroll to position [1507, 0]
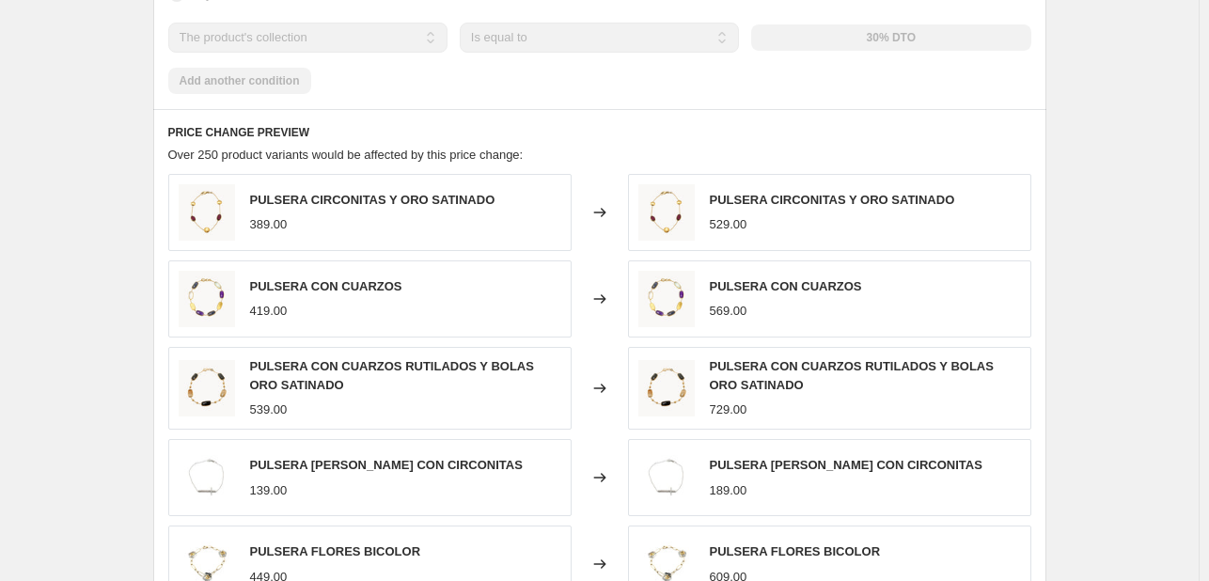
select select "percentage"
select select "collection"
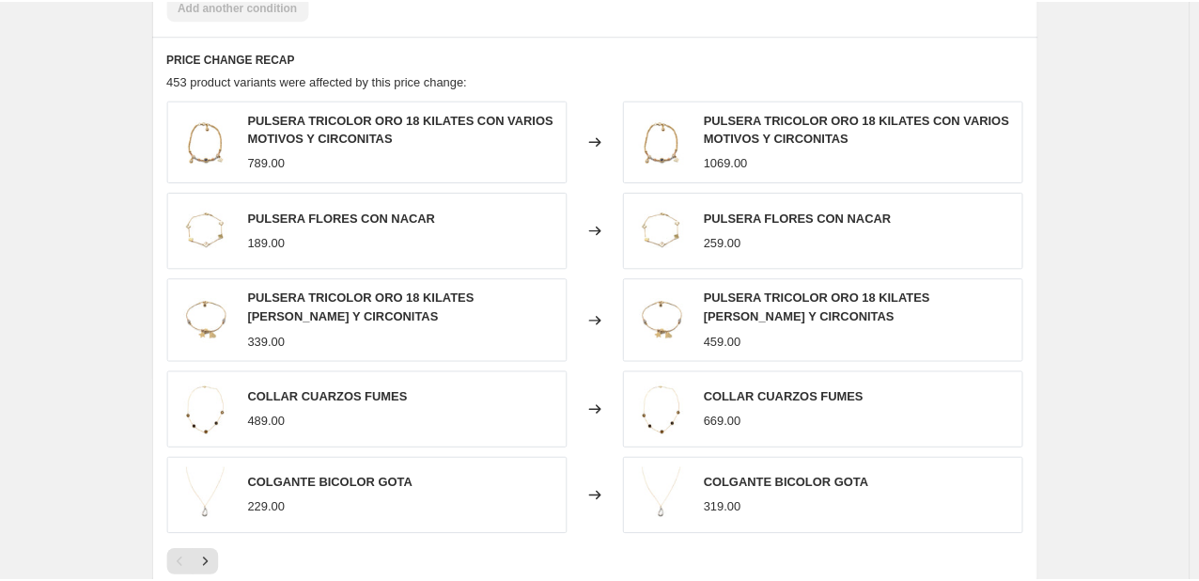
scroll to position [0, 0]
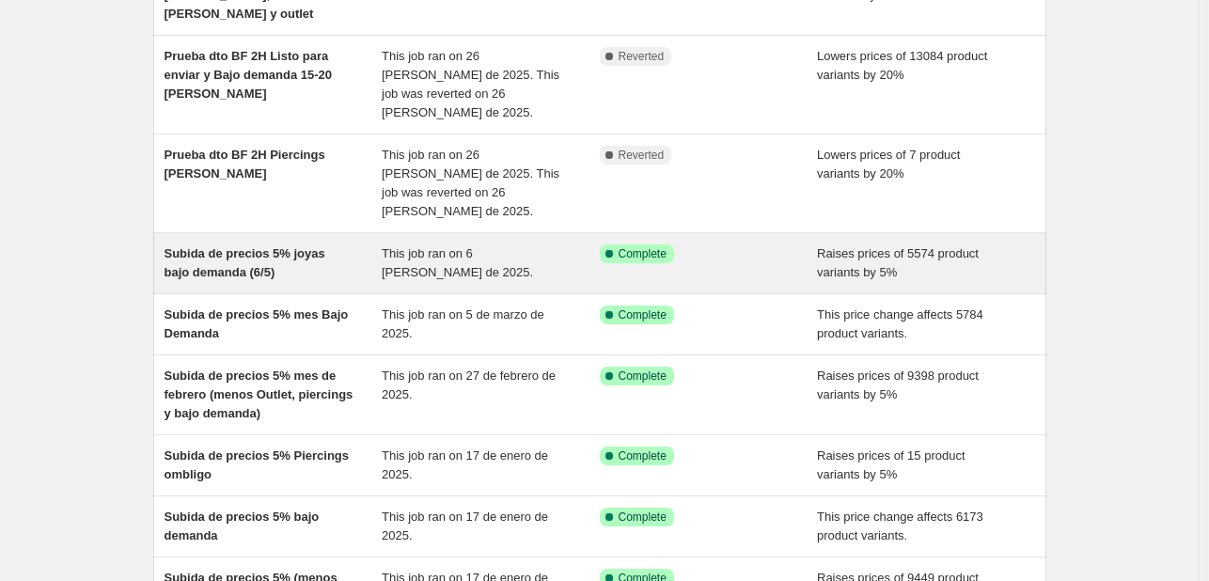
scroll to position [282, 0]
